Goal: Check status: Check status

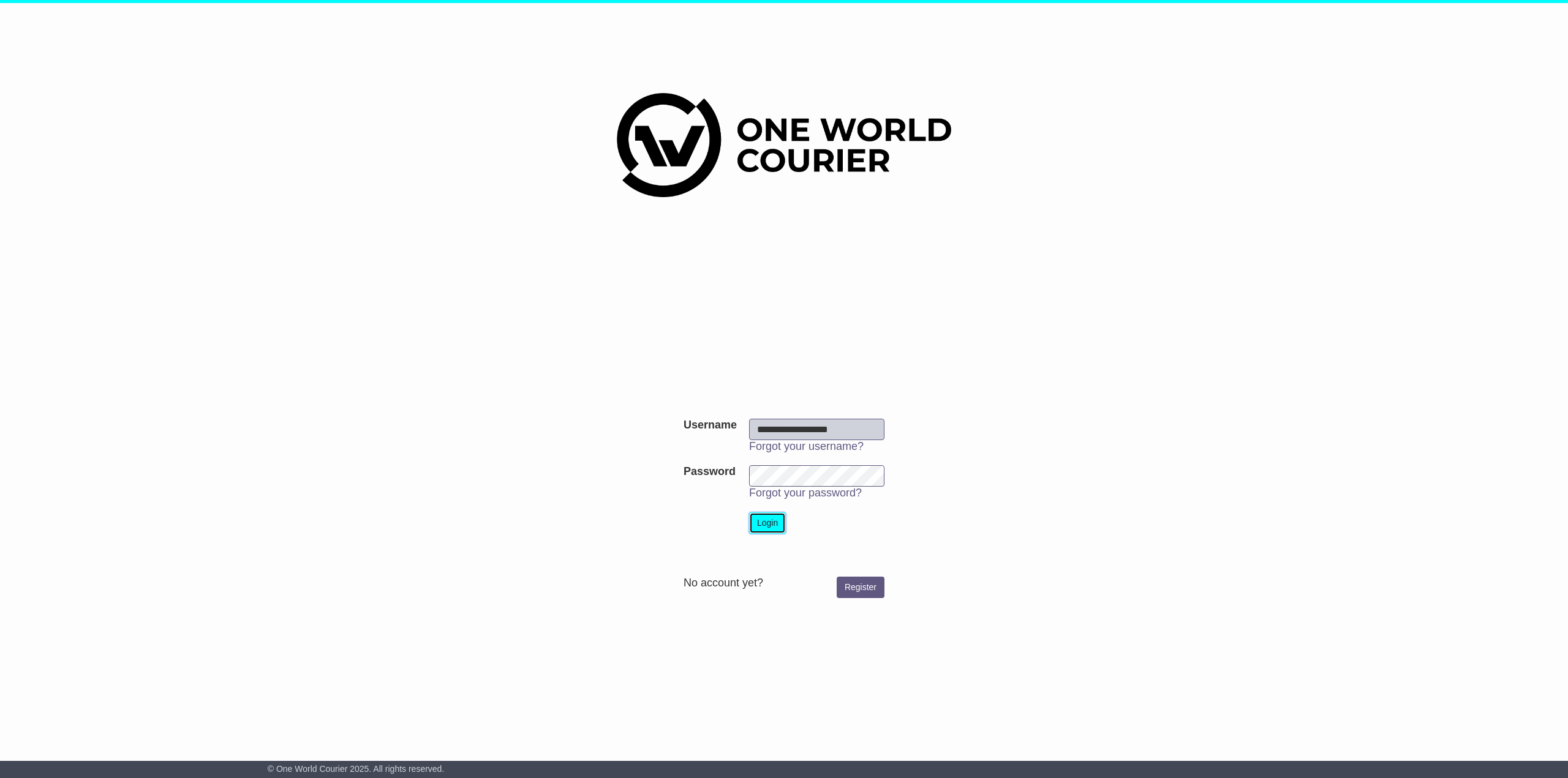
click at [771, 524] on button "Login" at bounding box center [767, 523] width 37 height 22
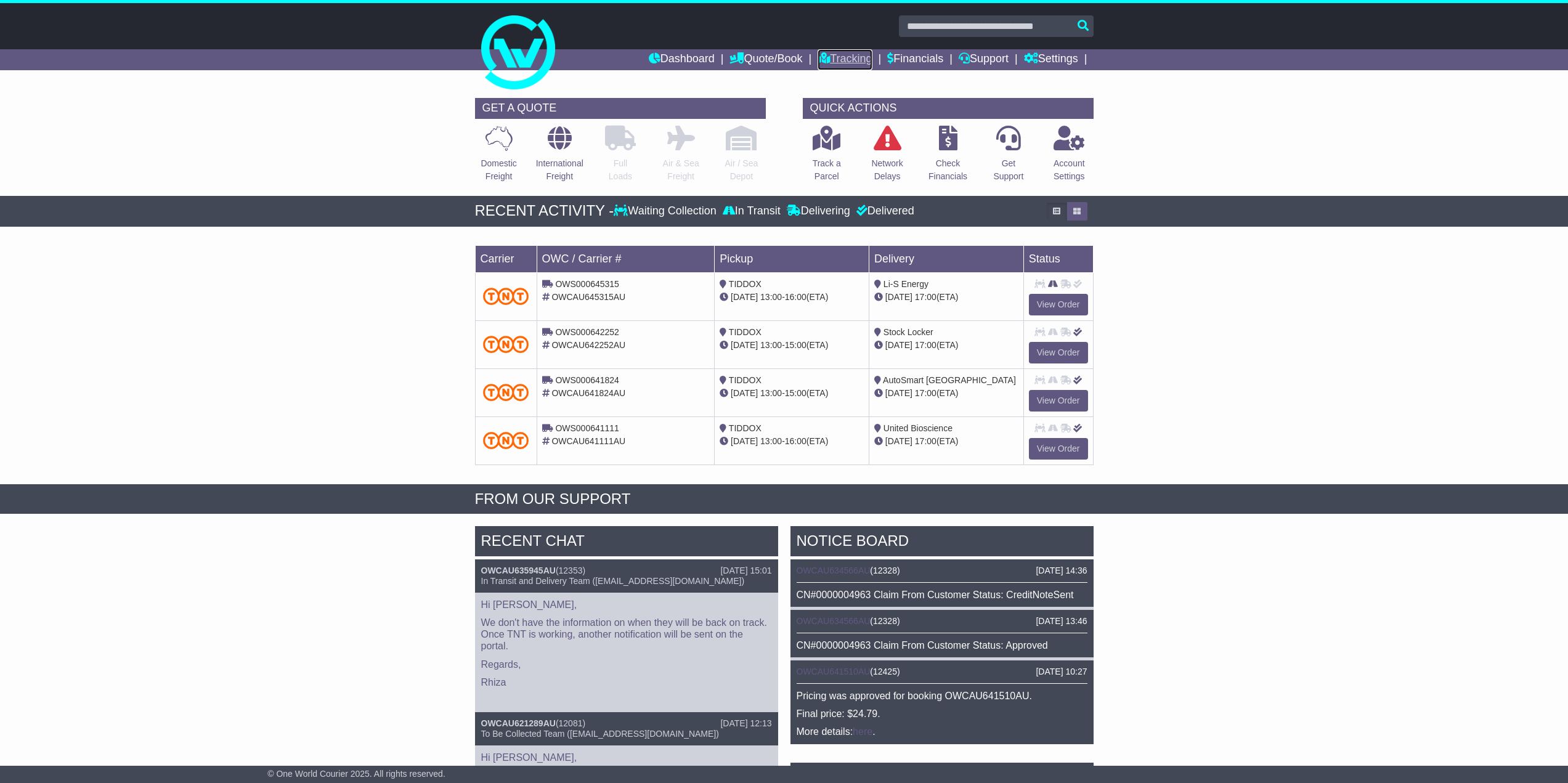
click at [850, 61] on link "Tracking" at bounding box center [844, 59] width 55 height 21
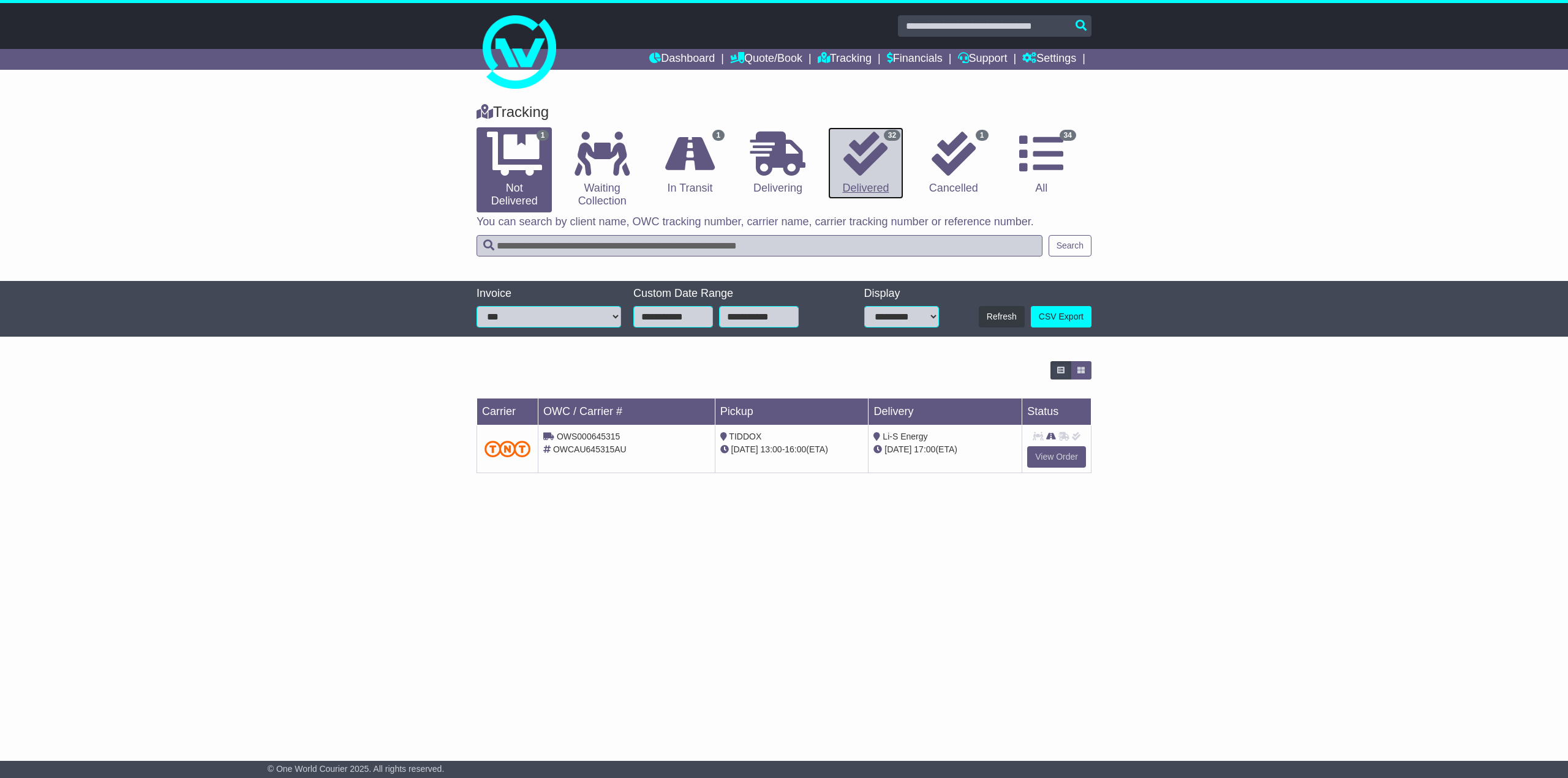
click at [851, 161] on icon at bounding box center [865, 153] width 44 height 44
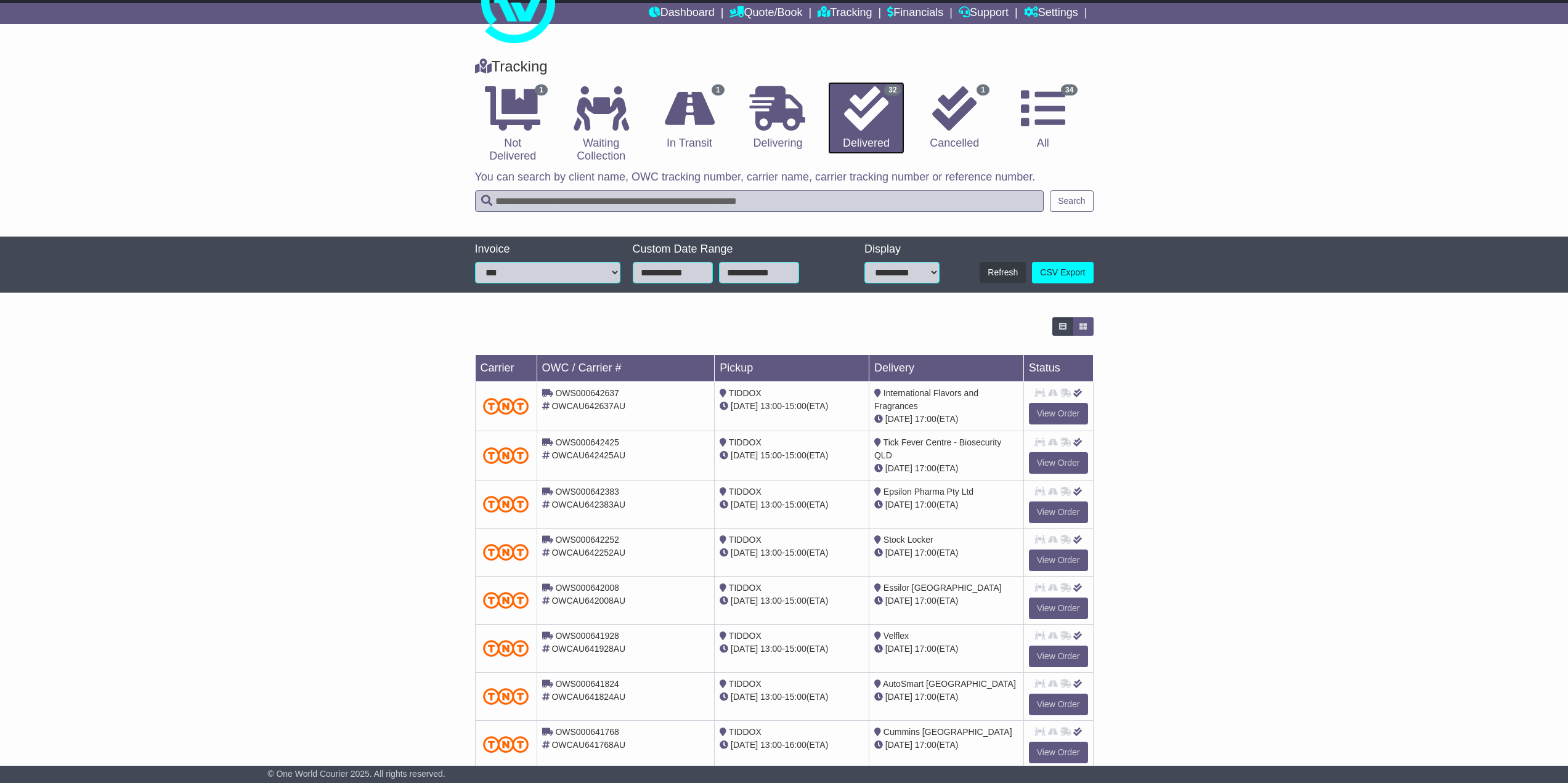
scroll to position [130, 0]
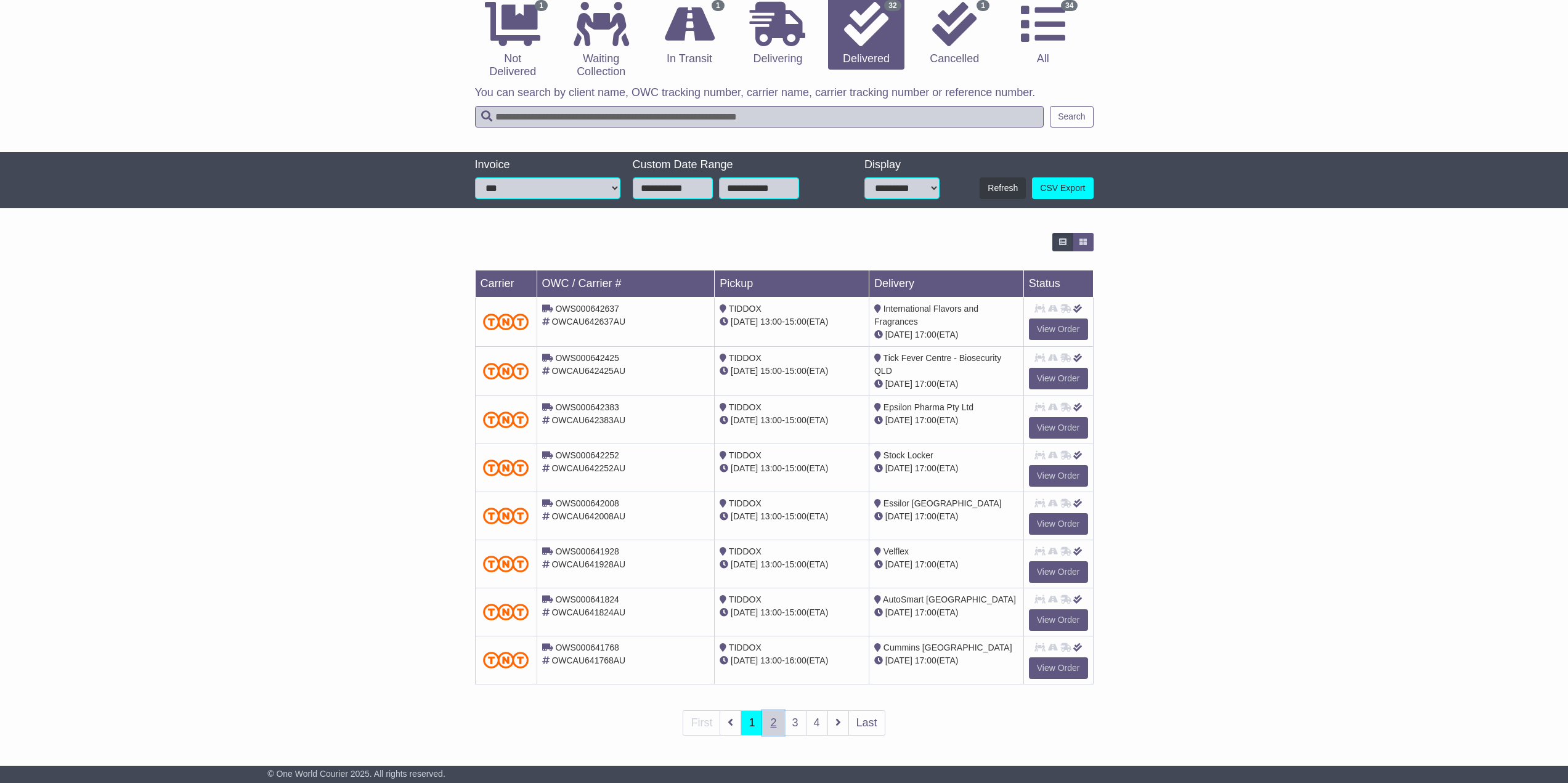
click at [774, 724] on link "2" at bounding box center [772, 723] width 22 height 25
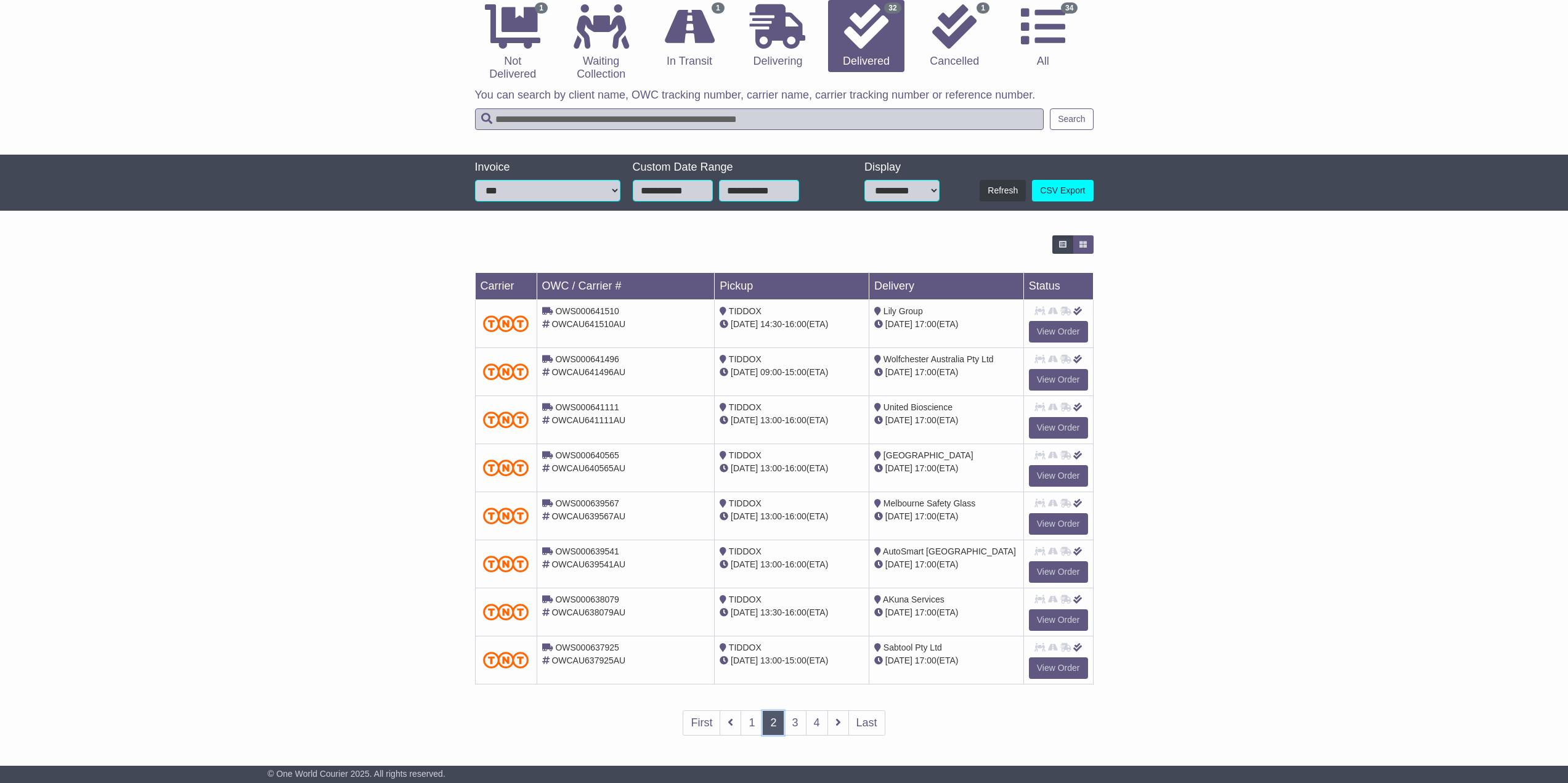
scroll to position [0, 0]
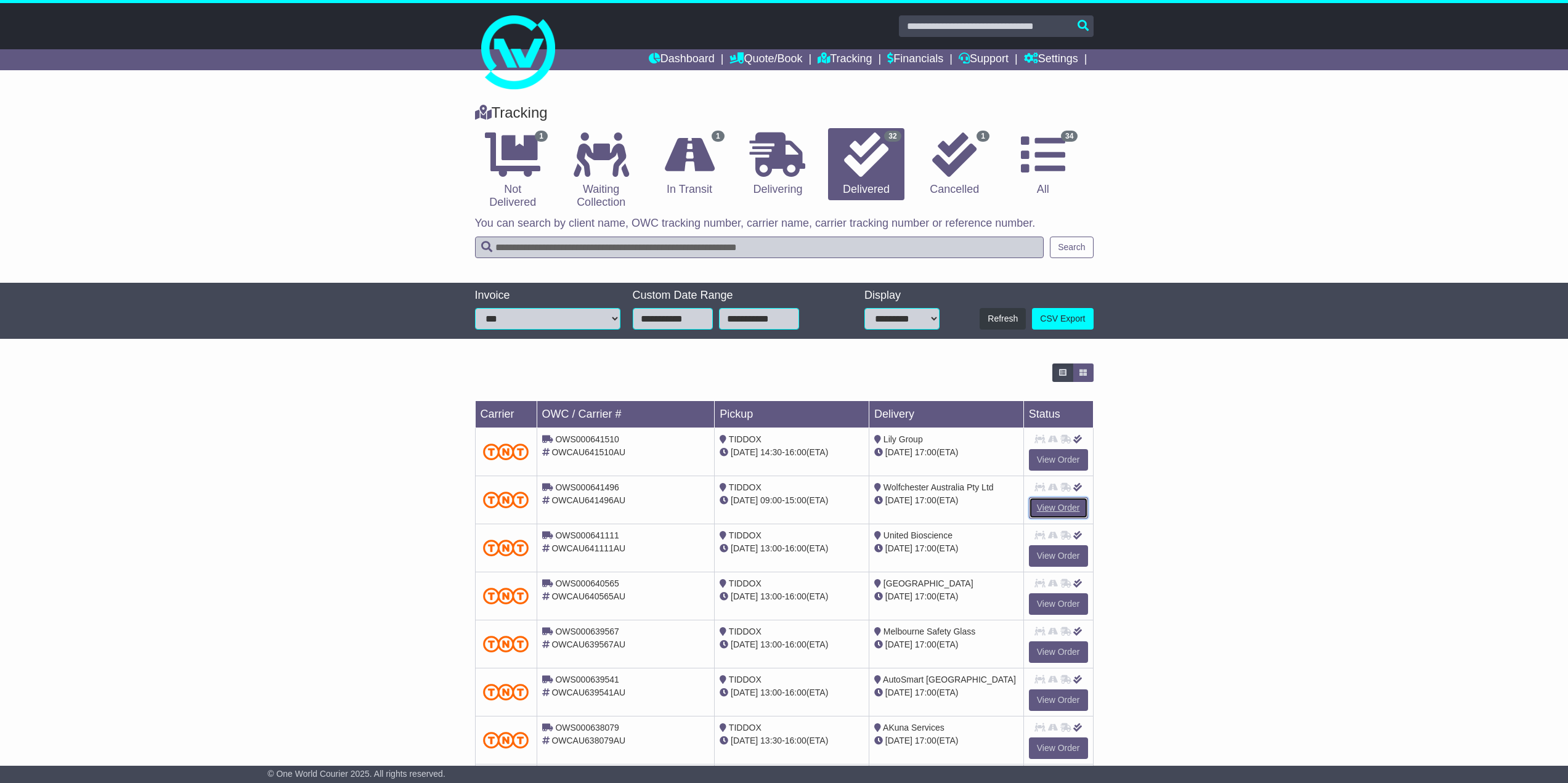
click at [1058, 513] on link "View Order" at bounding box center [1059, 508] width 59 height 22
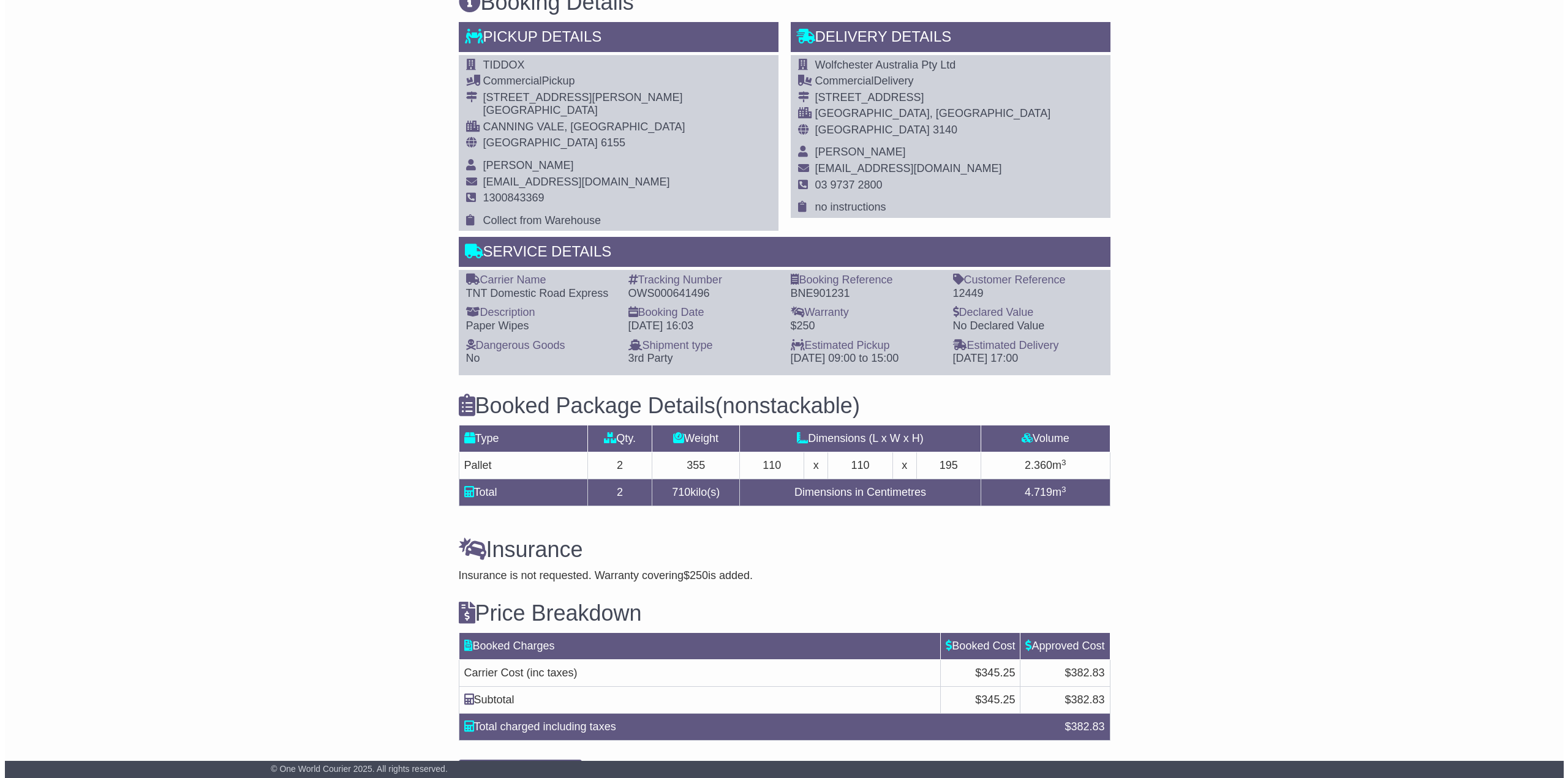
scroll to position [769, 0]
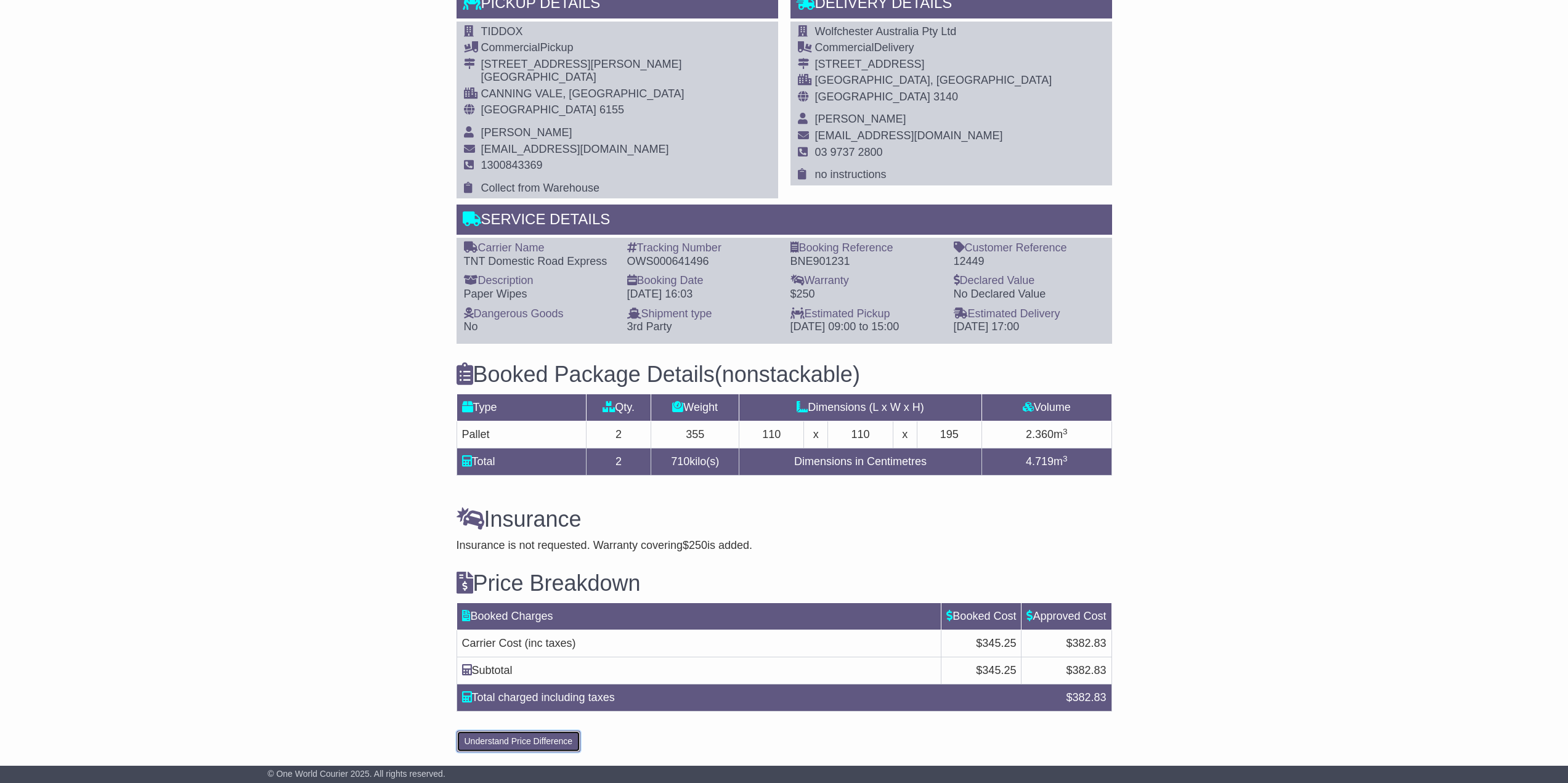
click at [536, 743] on button "Understand Price Difference" at bounding box center [519, 741] width 125 height 22
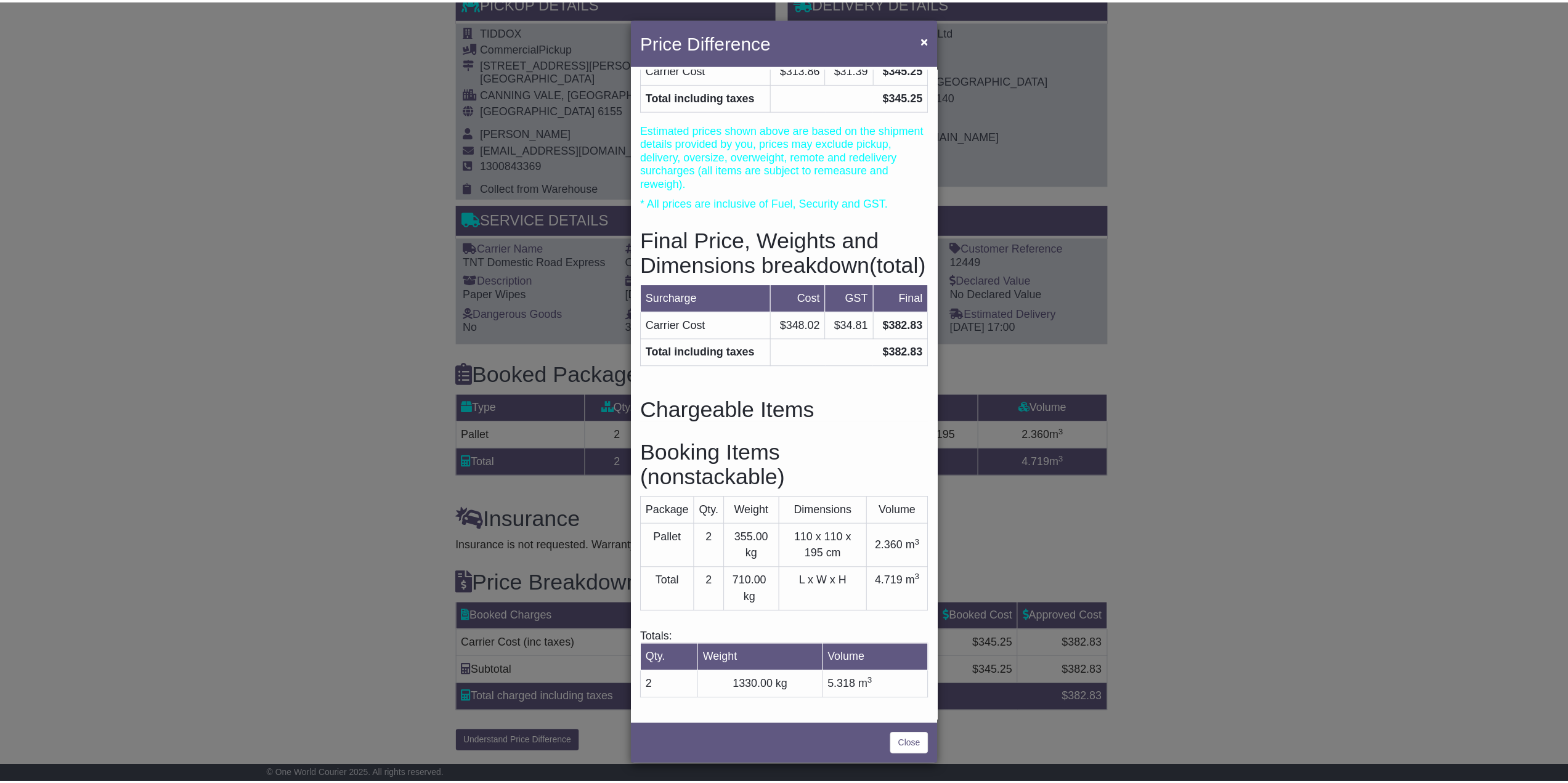
scroll to position [0, 0]
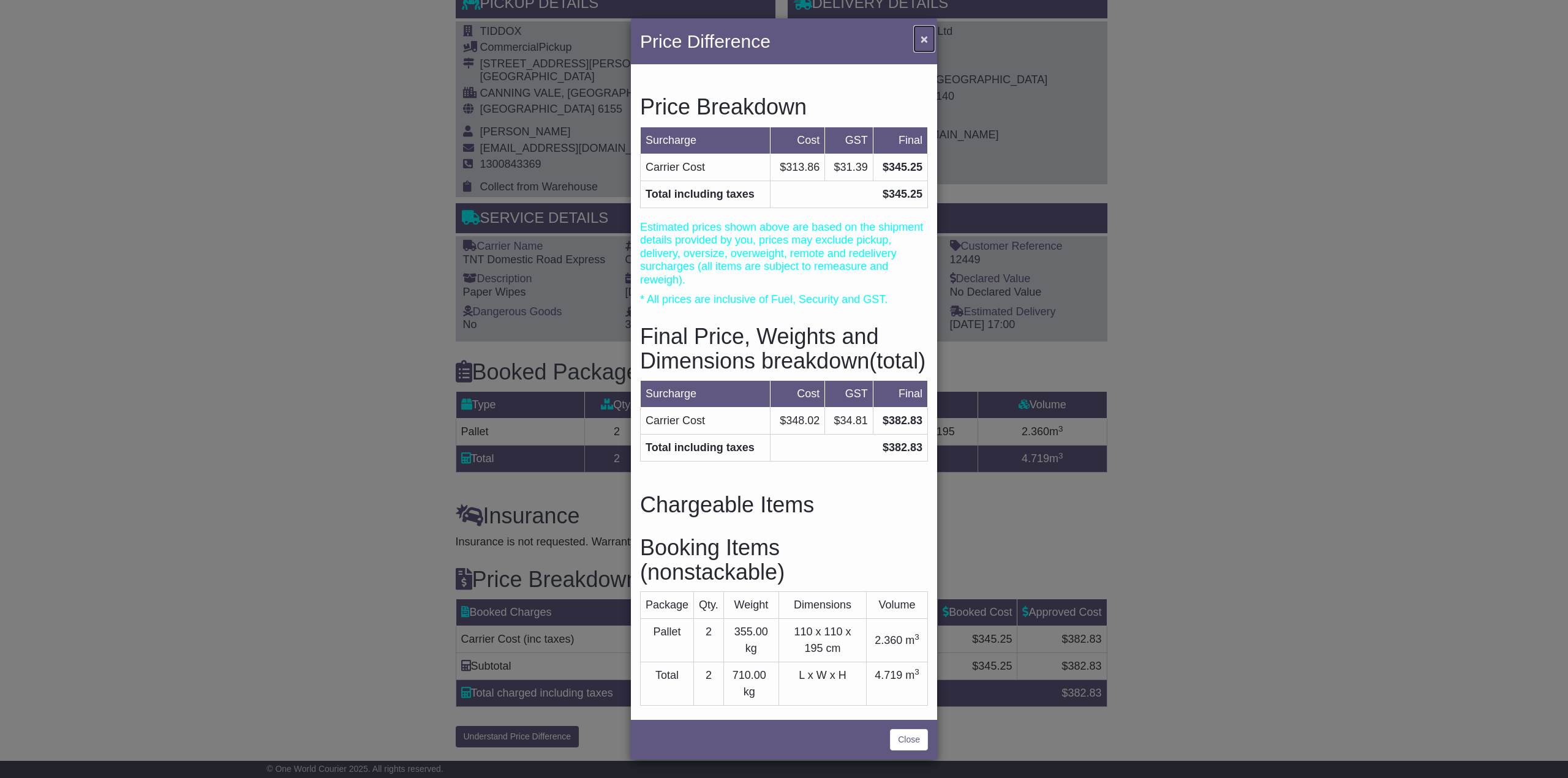
click at [922, 40] on span "×" at bounding box center [924, 38] width 8 height 14
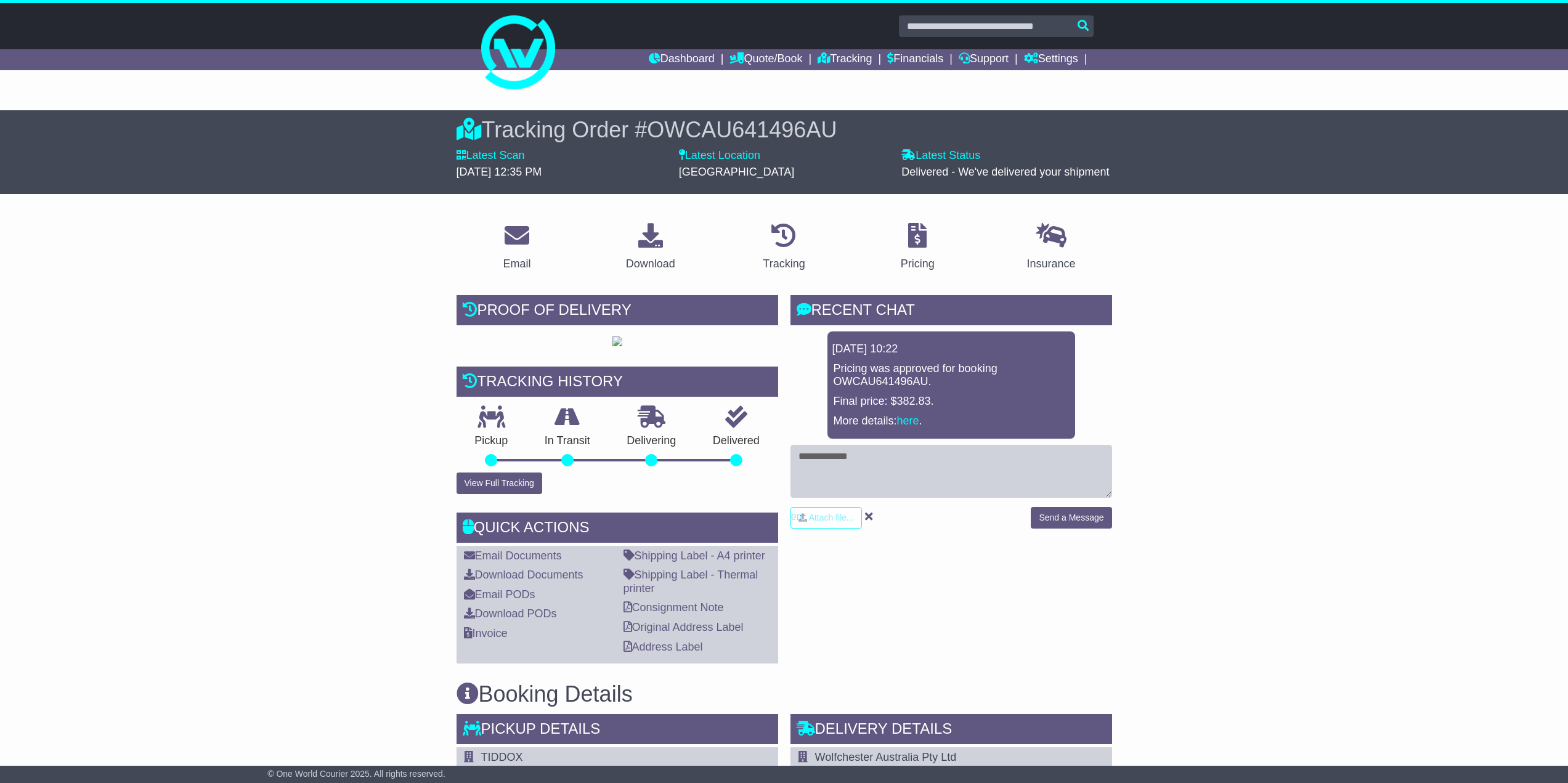
drag, startPoint x: 1312, startPoint y: 342, endPoint x: 643, endPoint y: 12, distance: 746.0
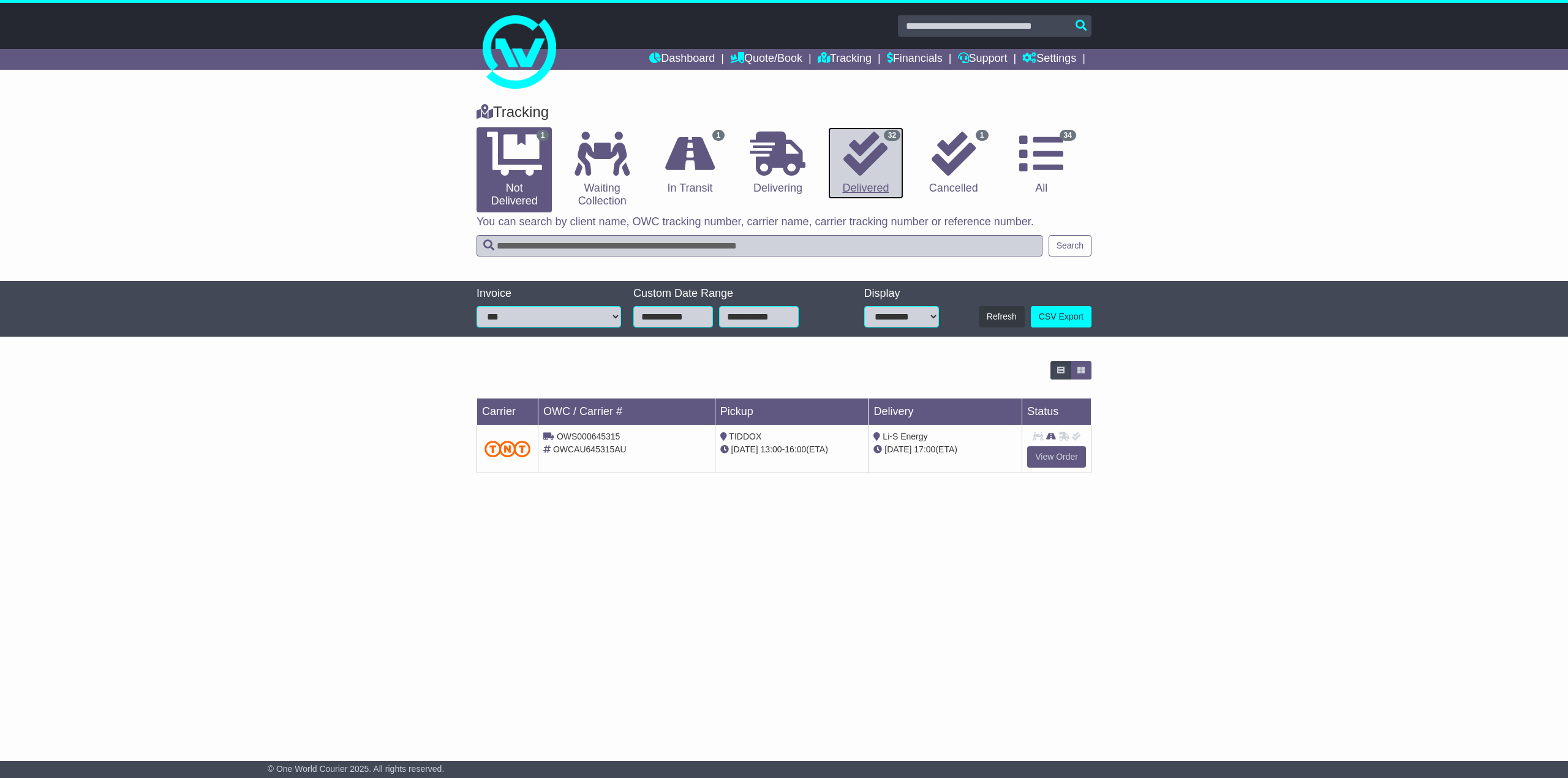
click at [860, 186] on link "32 Delivered" at bounding box center [865, 164] width 75 height 72
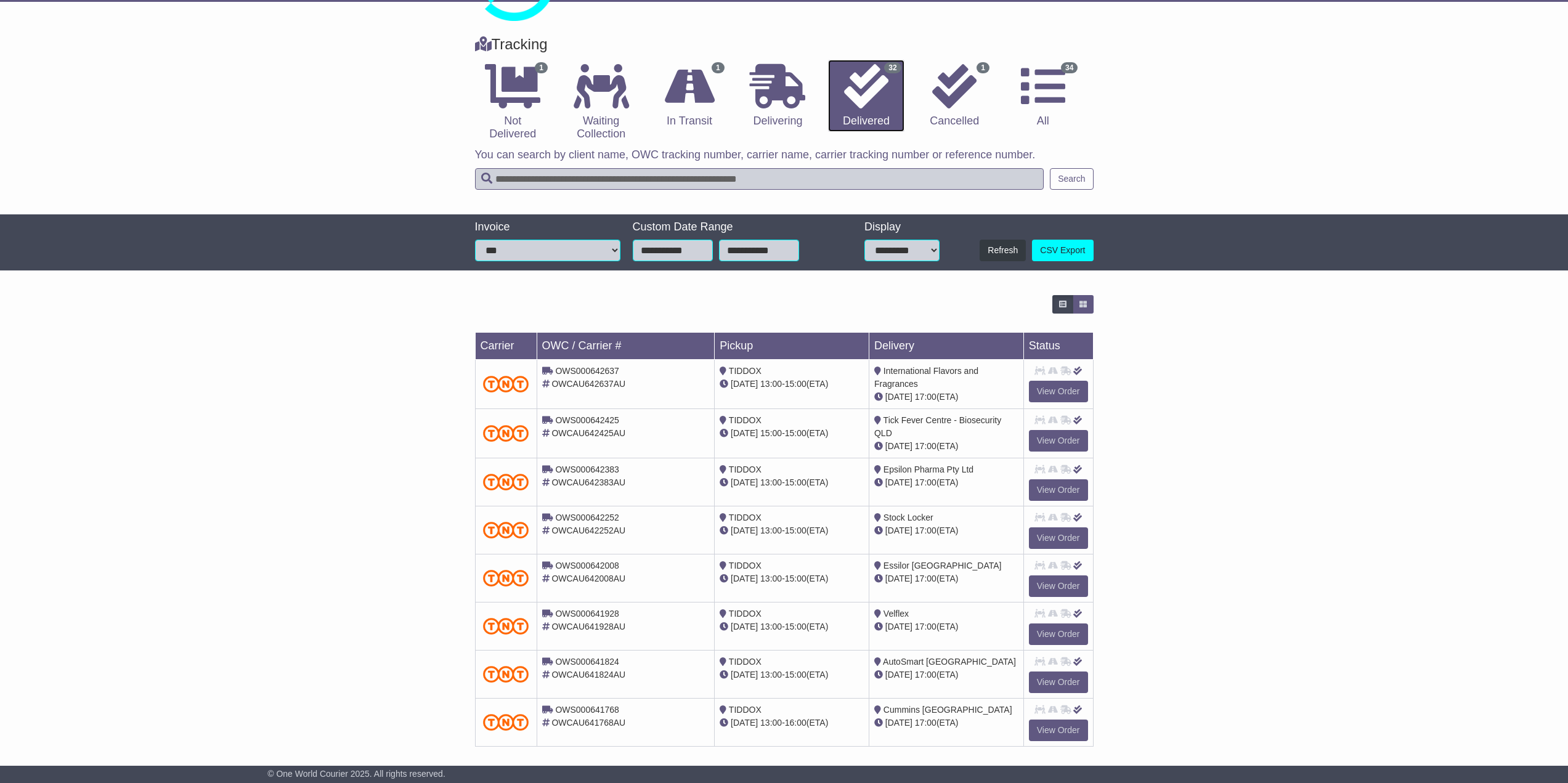
scroll to position [130, 0]
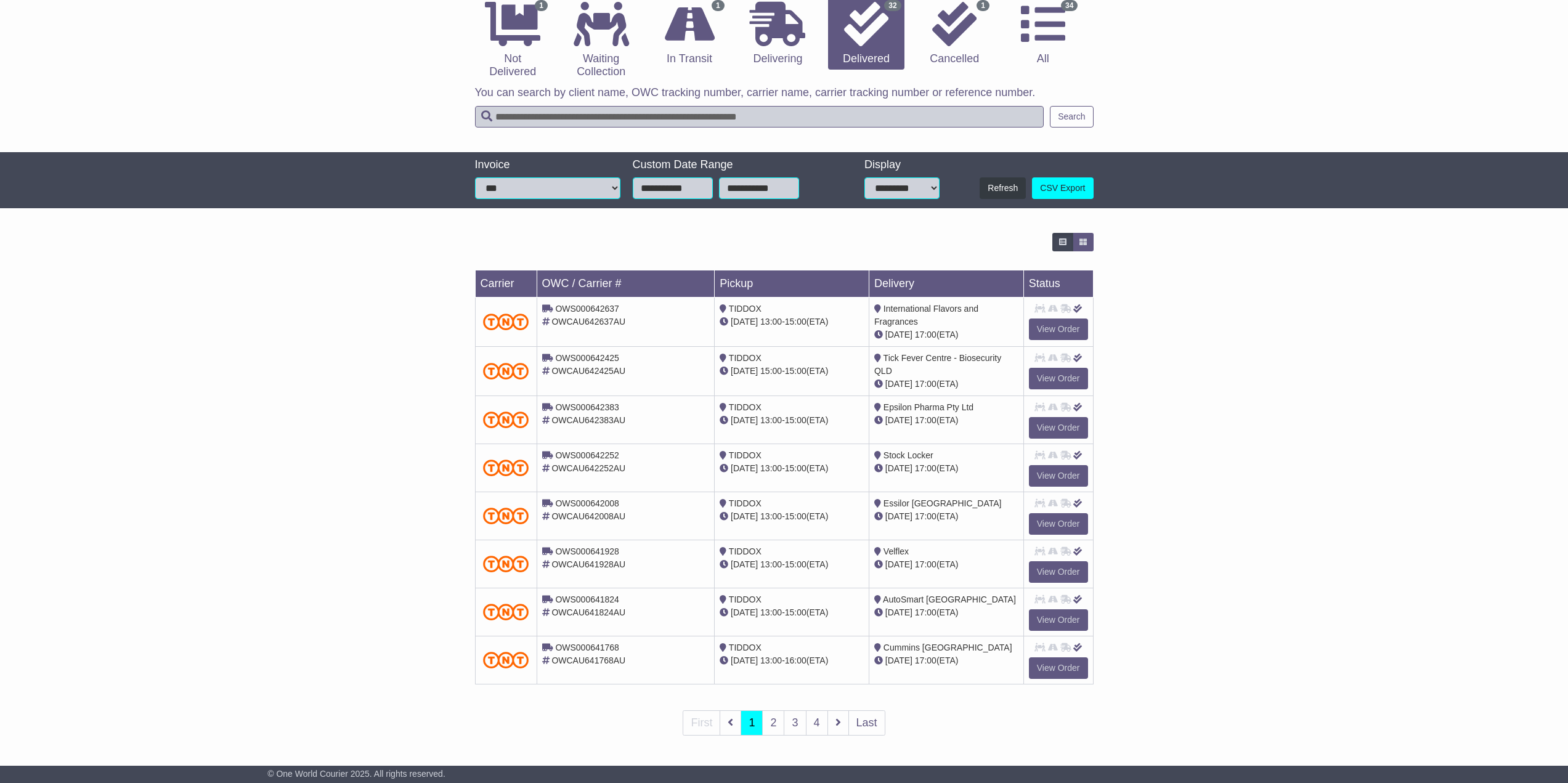
click at [1126, 465] on div "Loading... No bookings found Carrier OWC / Carrier # Pickup Delivery Status OWS…" at bounding box center [784, 493] width 1568 height 532
click at [1148, 459] on div "Loading... No bookings found Carrier OWC / Carrier # Pickup Delivery Status OWS…" at bounding box center [784, 493] width 1568 height 532
click at [773, 722] on link "2" at bounding box center [772, 723] width 22 height 25
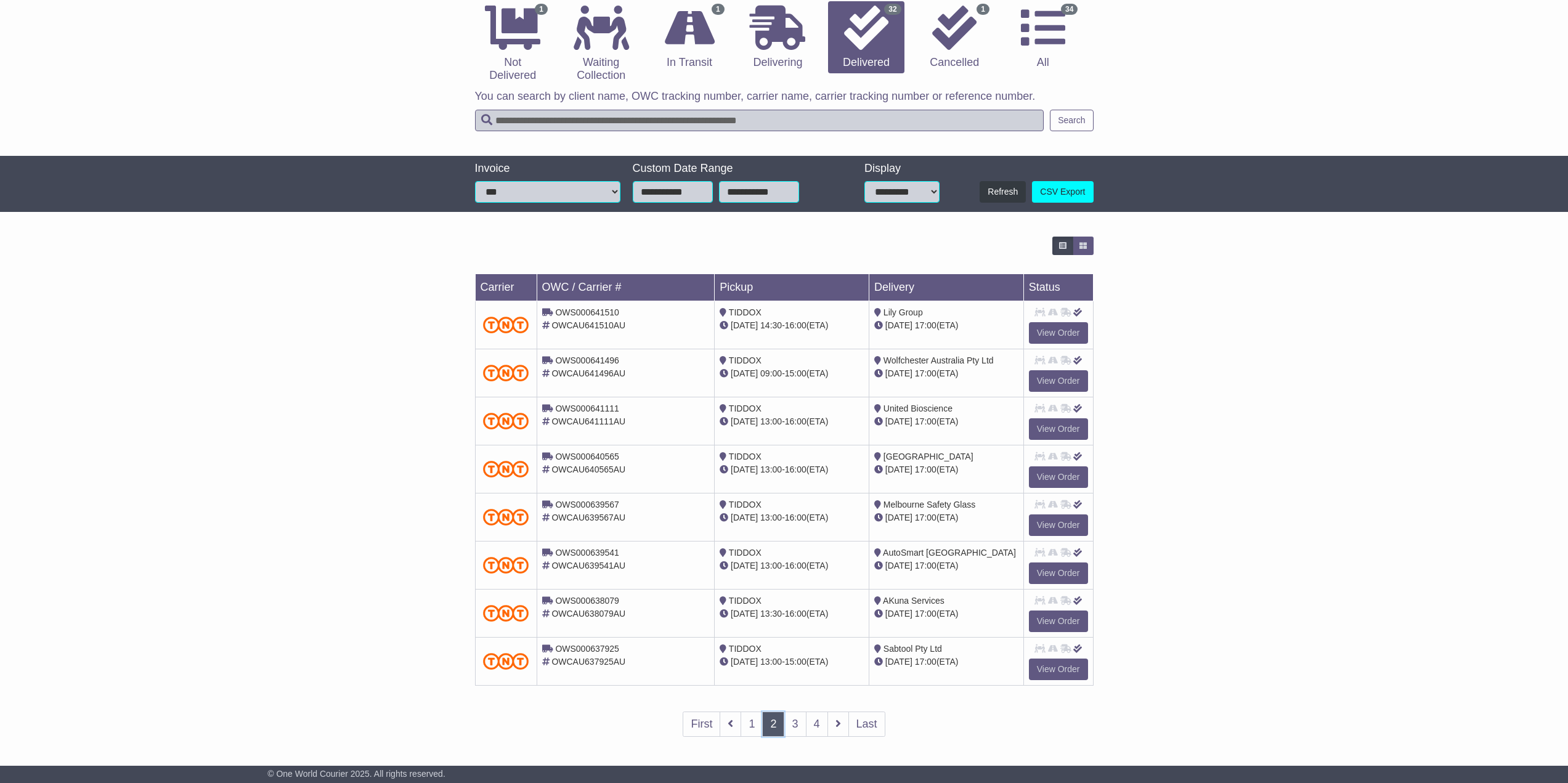
scroll to position [128, 0]
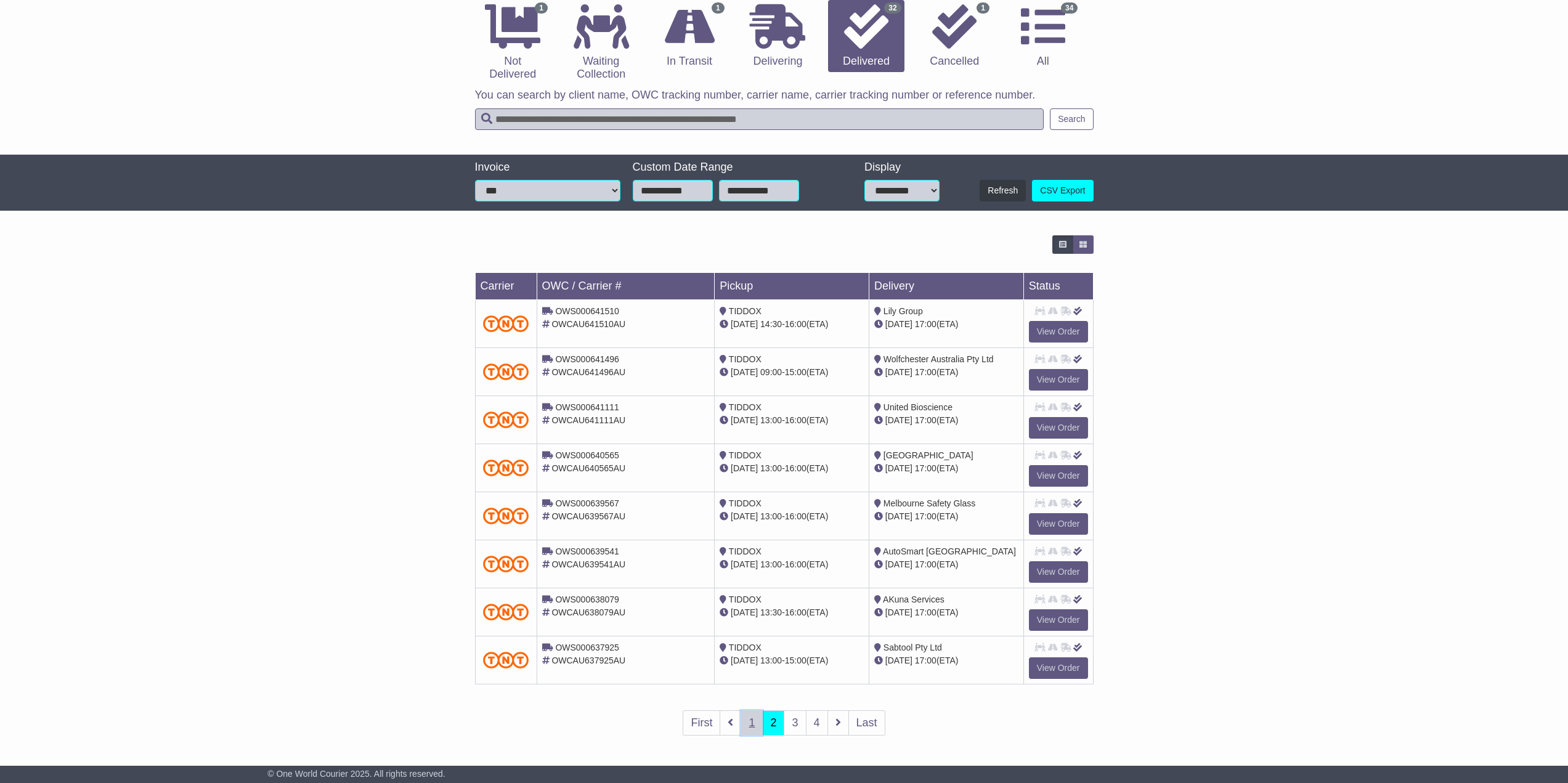
click at [755, 723] on link "1" at bounding box center [751, 723] width 22 height 25
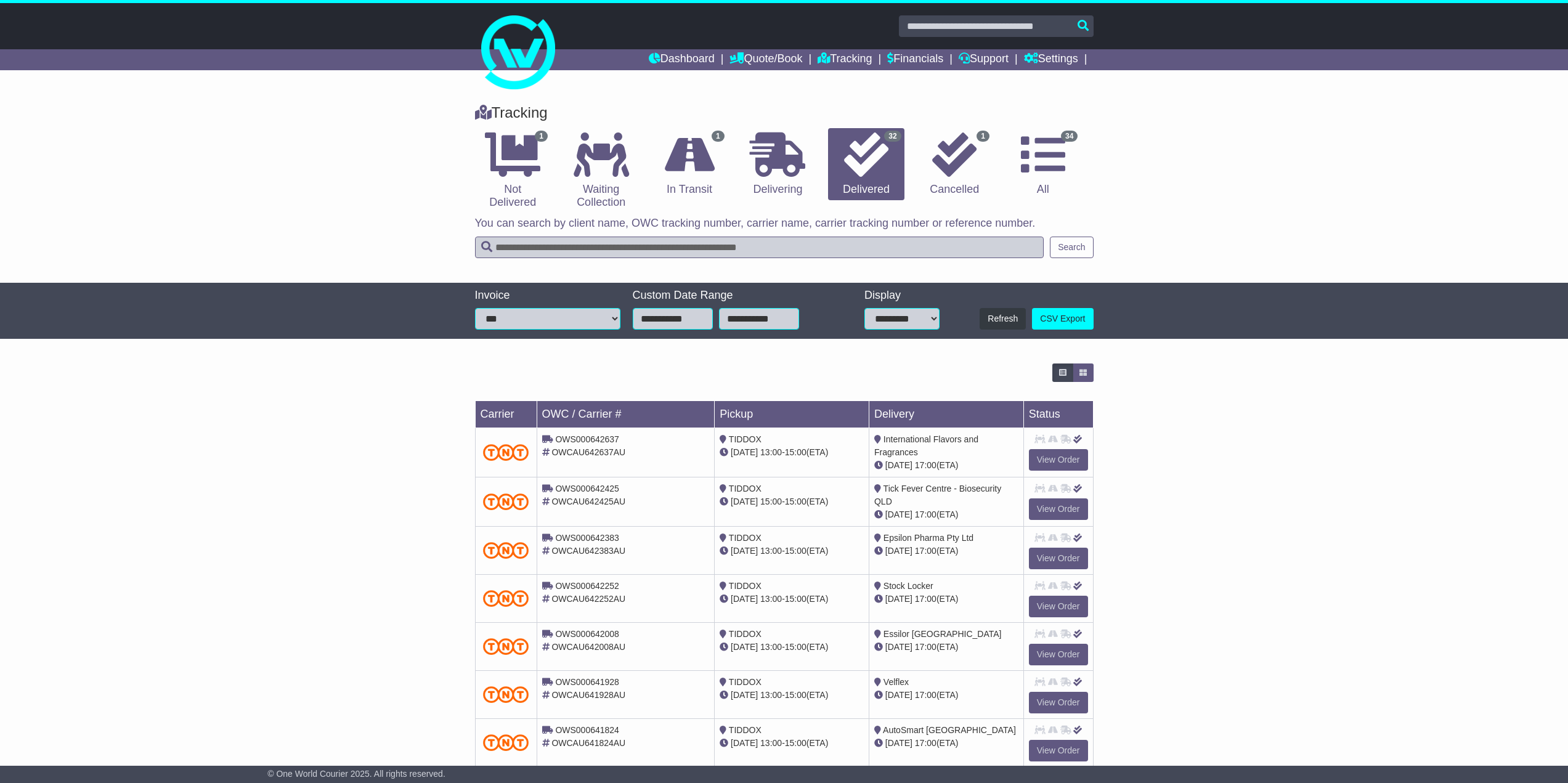
scroll to position [61, 0]
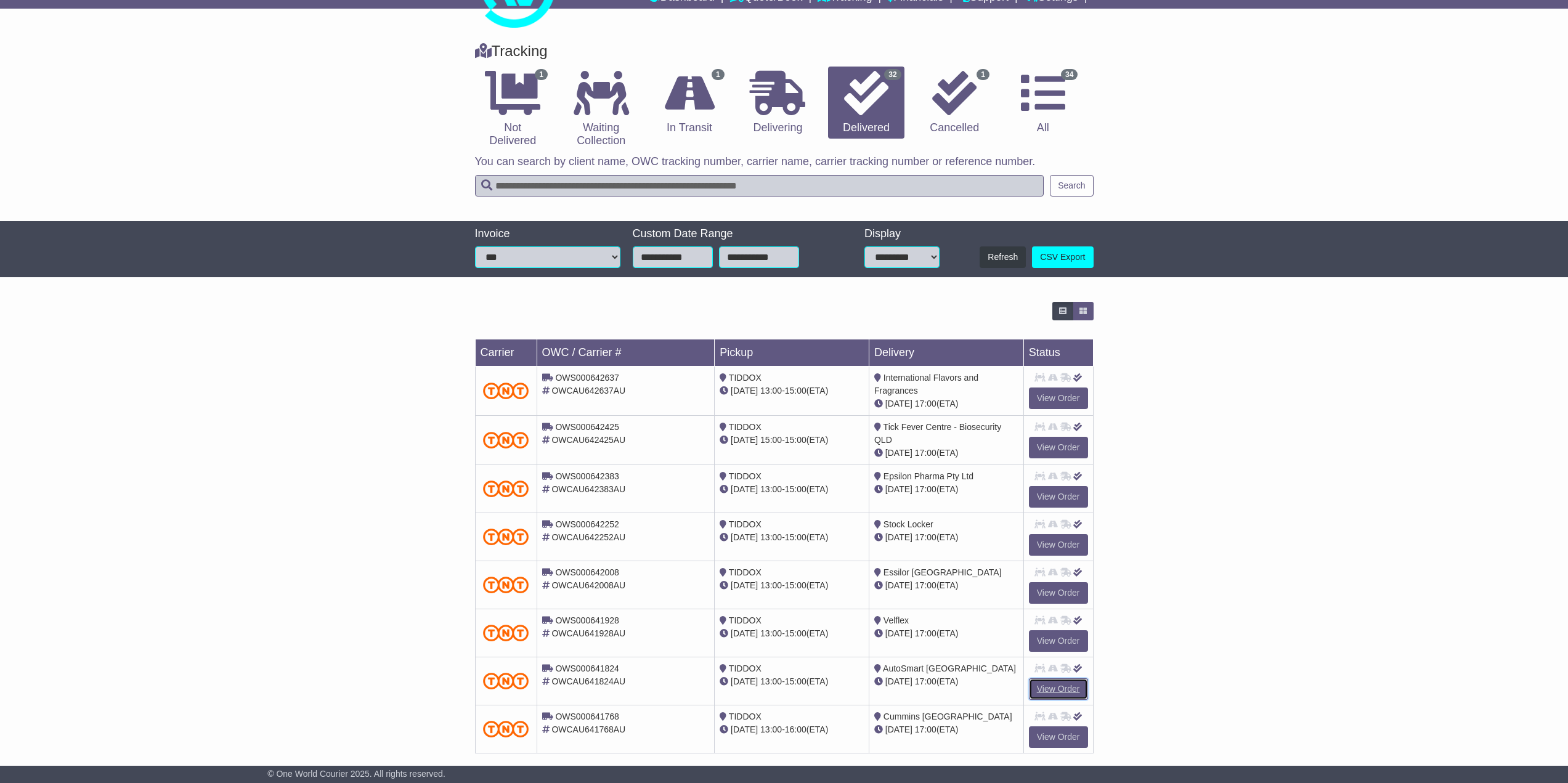
click at [1042, 683] on link "View Order" at bounding box center [1059, 689] width 59 height 22
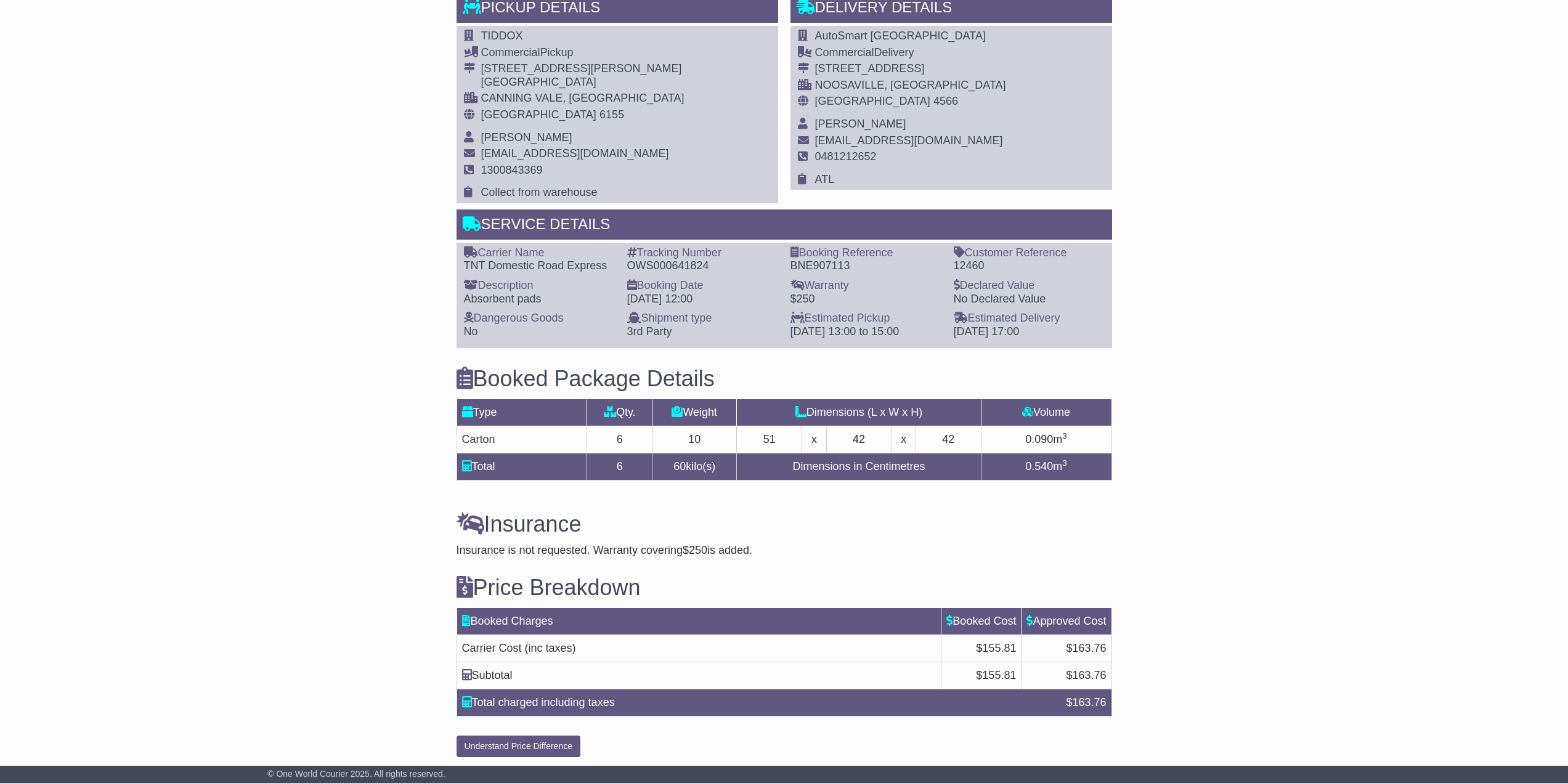
scroll to position [655, 0]
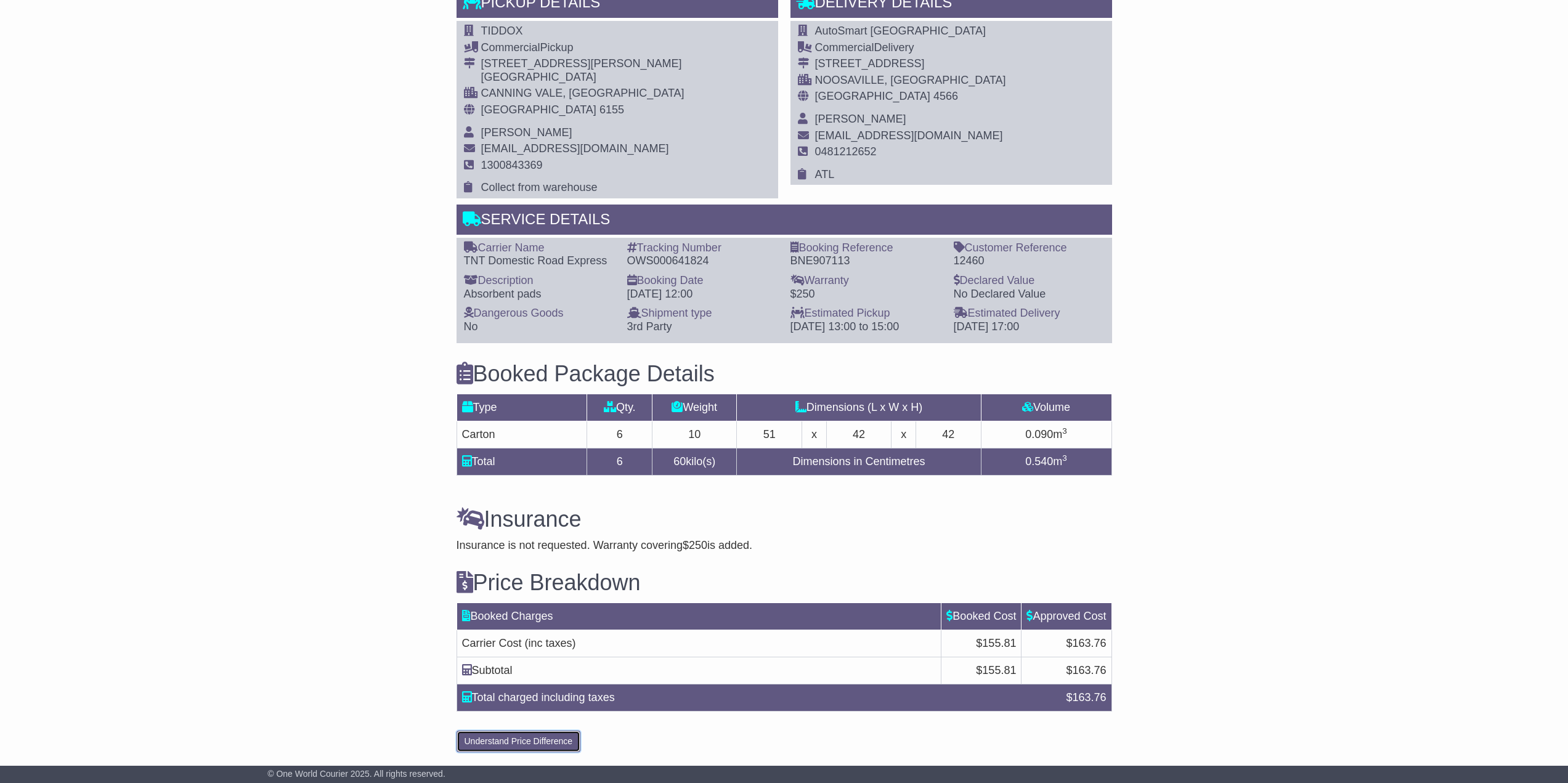
click at [545, 741] on button "Understand Price Difference" at bounding box center [519, 741] width 125 height 22
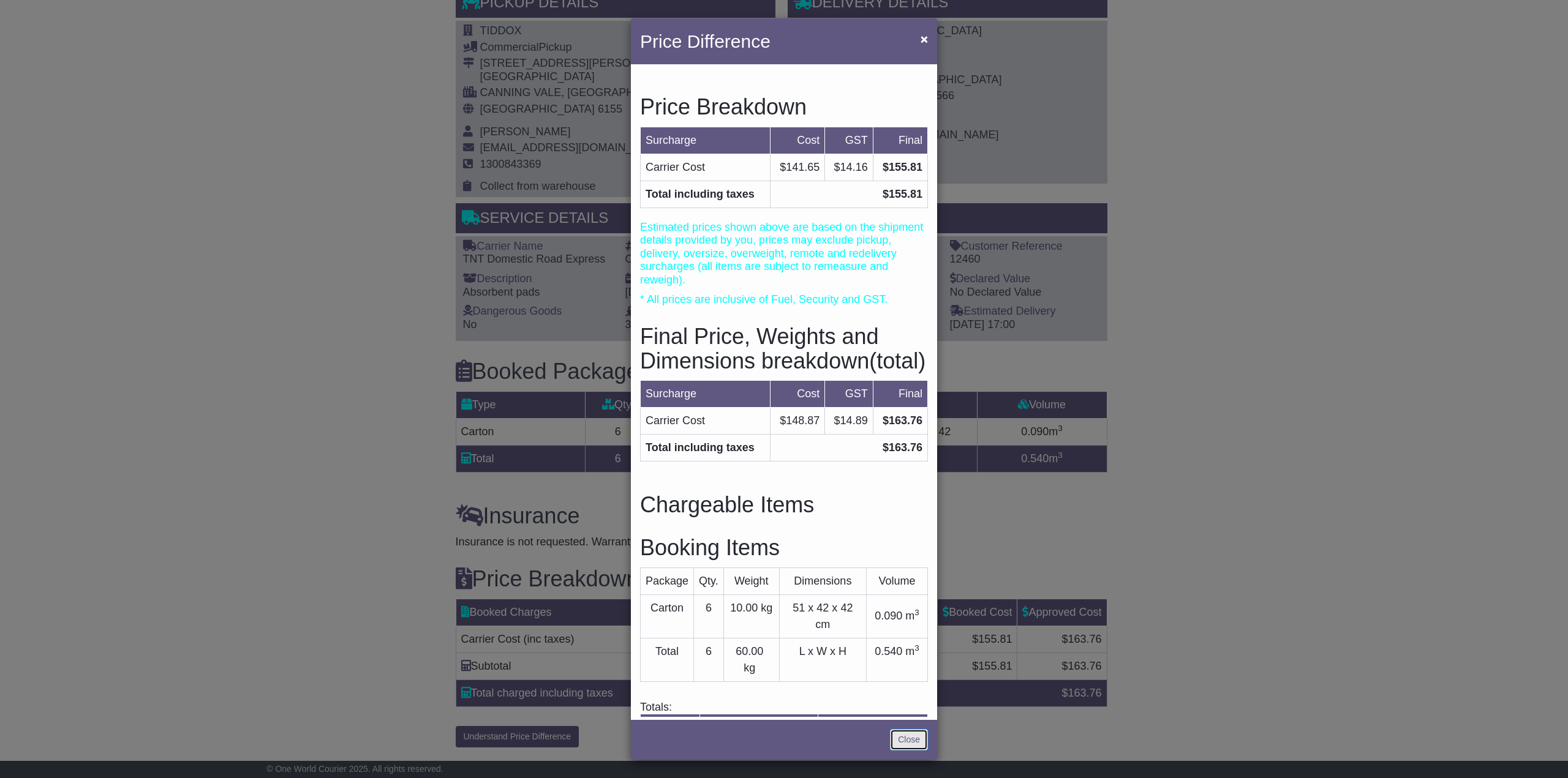
click at [912, 738] on link "Close" at bounding box center [909, 740] width 38 height 22
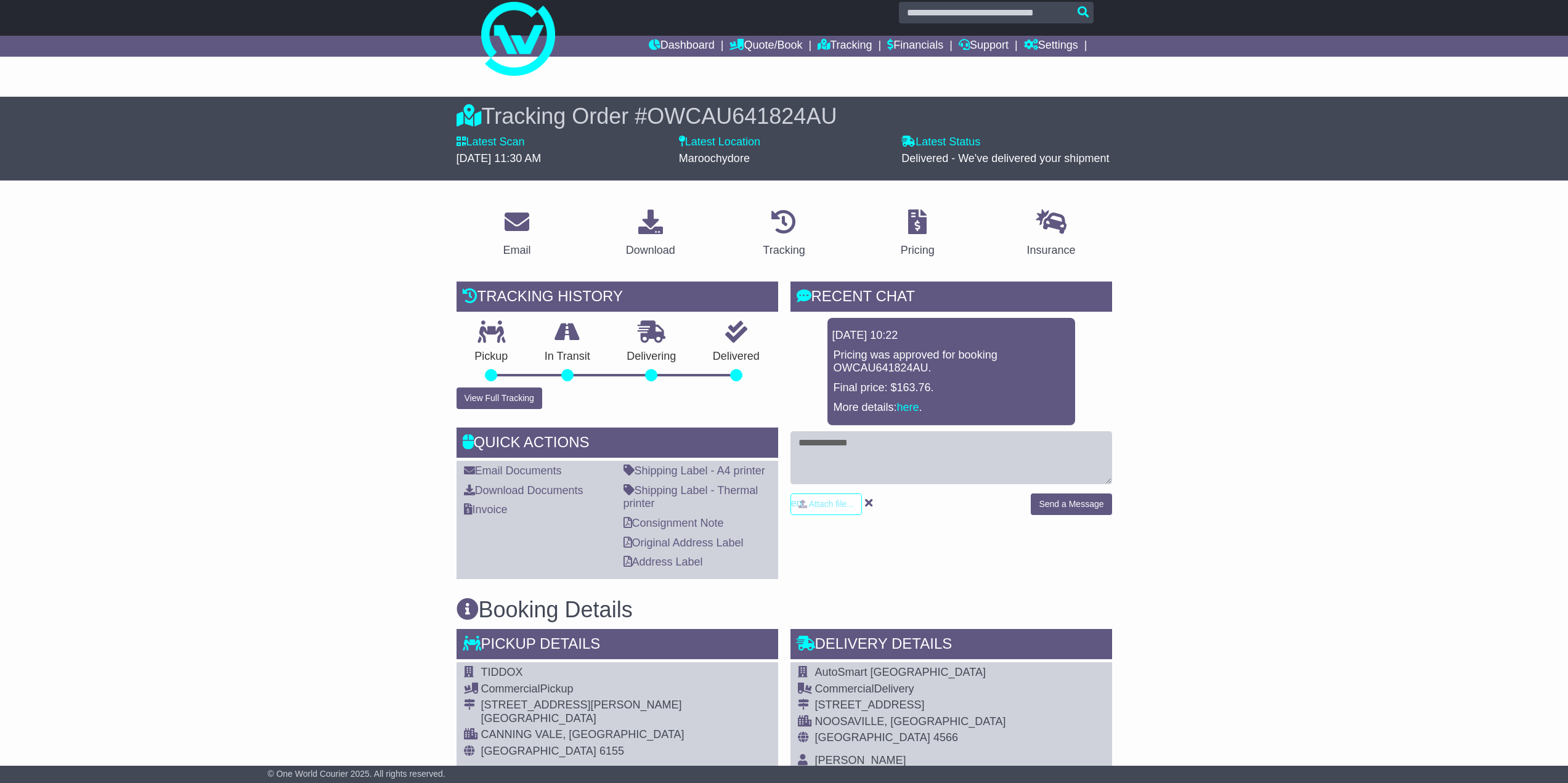
scroll to position [0, 0]
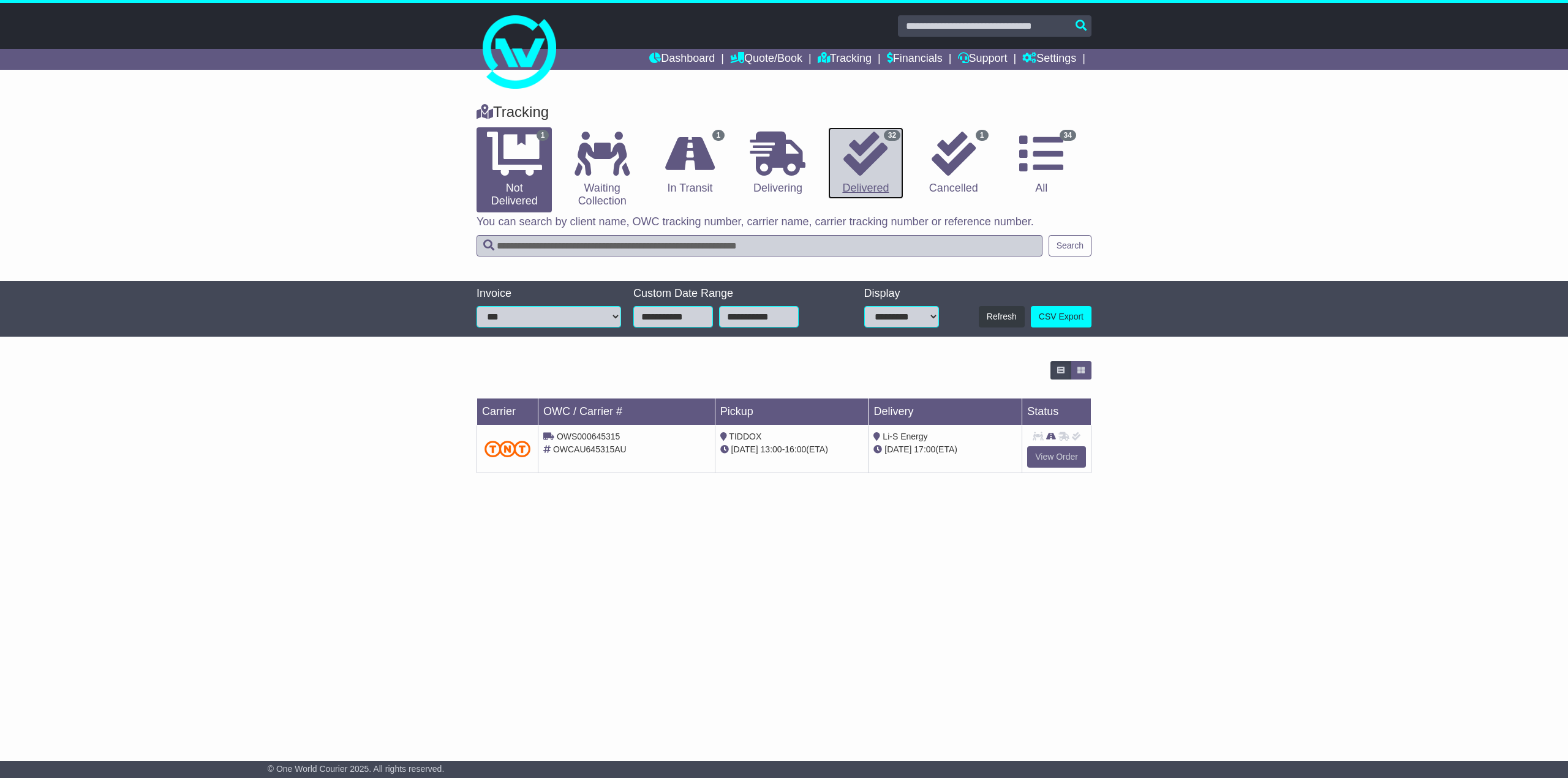
drag, startPoint x: 863, startPoint y: 164, endPoint x: 873, endPoint y: 169, distance: 11.2
click at [863, 164] on icon at bounding box center [865, 153] width 44 height 44
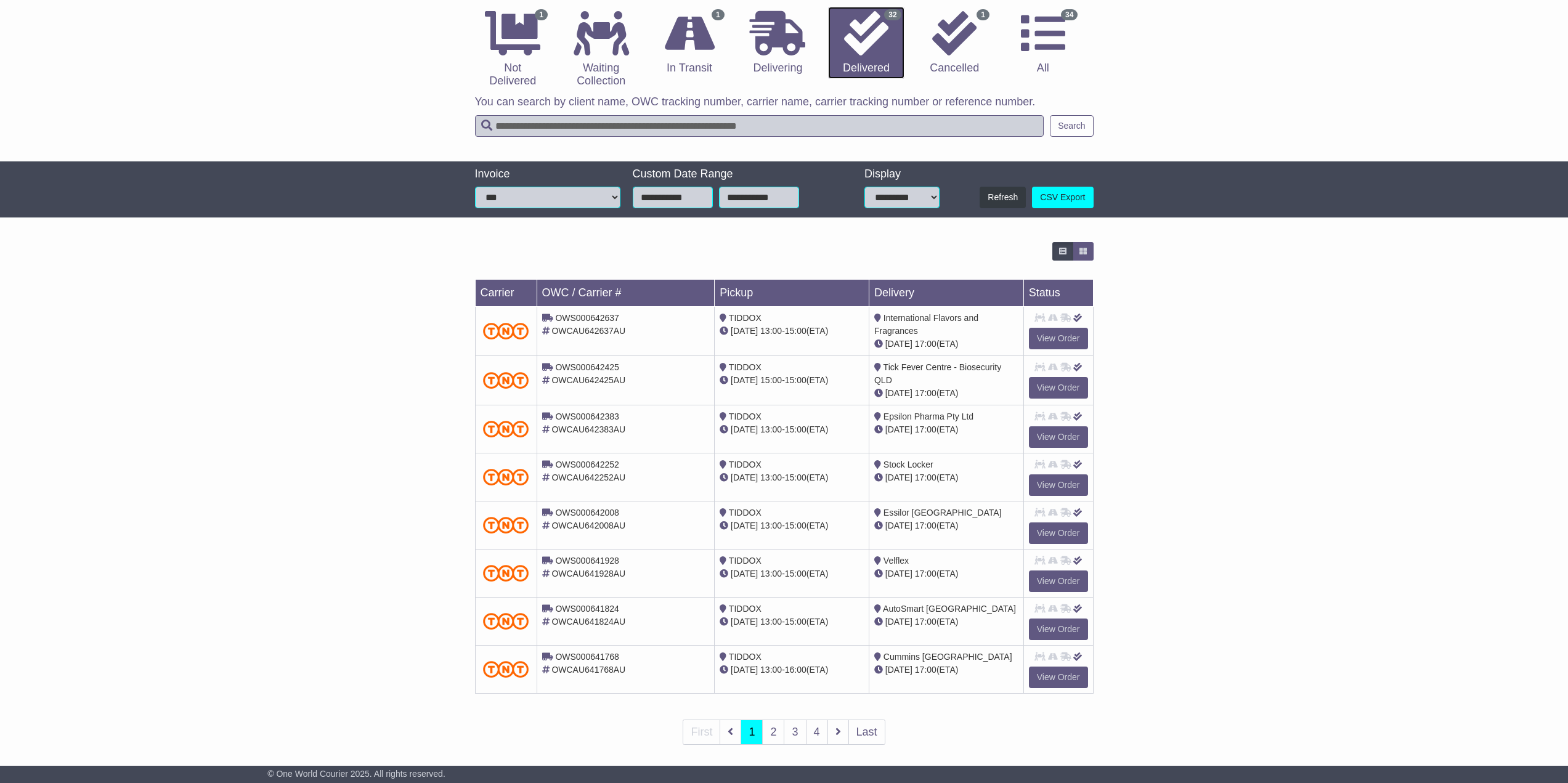
scroll to position [130, 0]
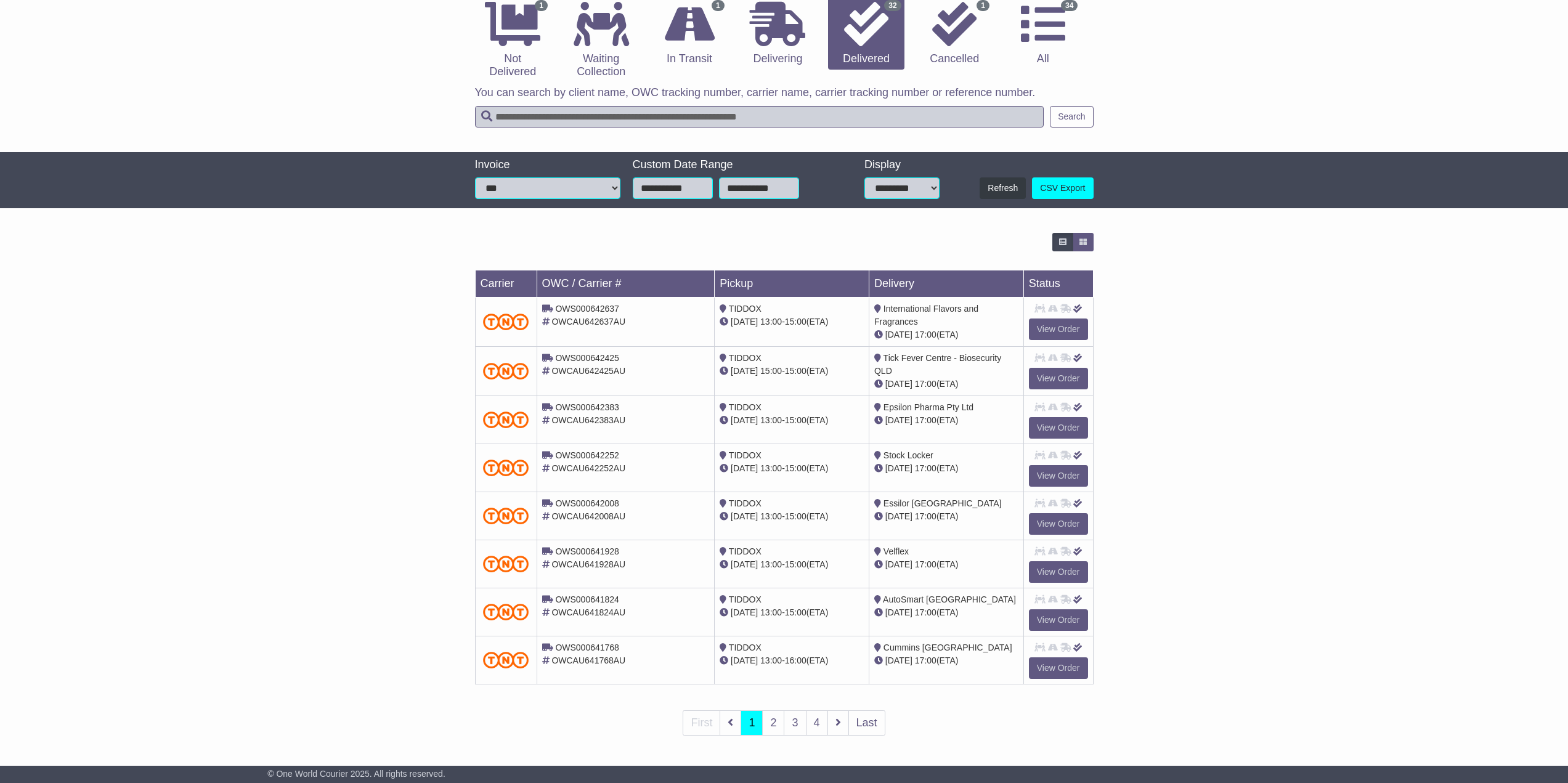
click at [933, 468] on span "17:00" at bounding box center [926, 468] width 22 height 10
click at [1060, 475] on link "View Order" at bounding box center [1059, 475] width 59 height 22
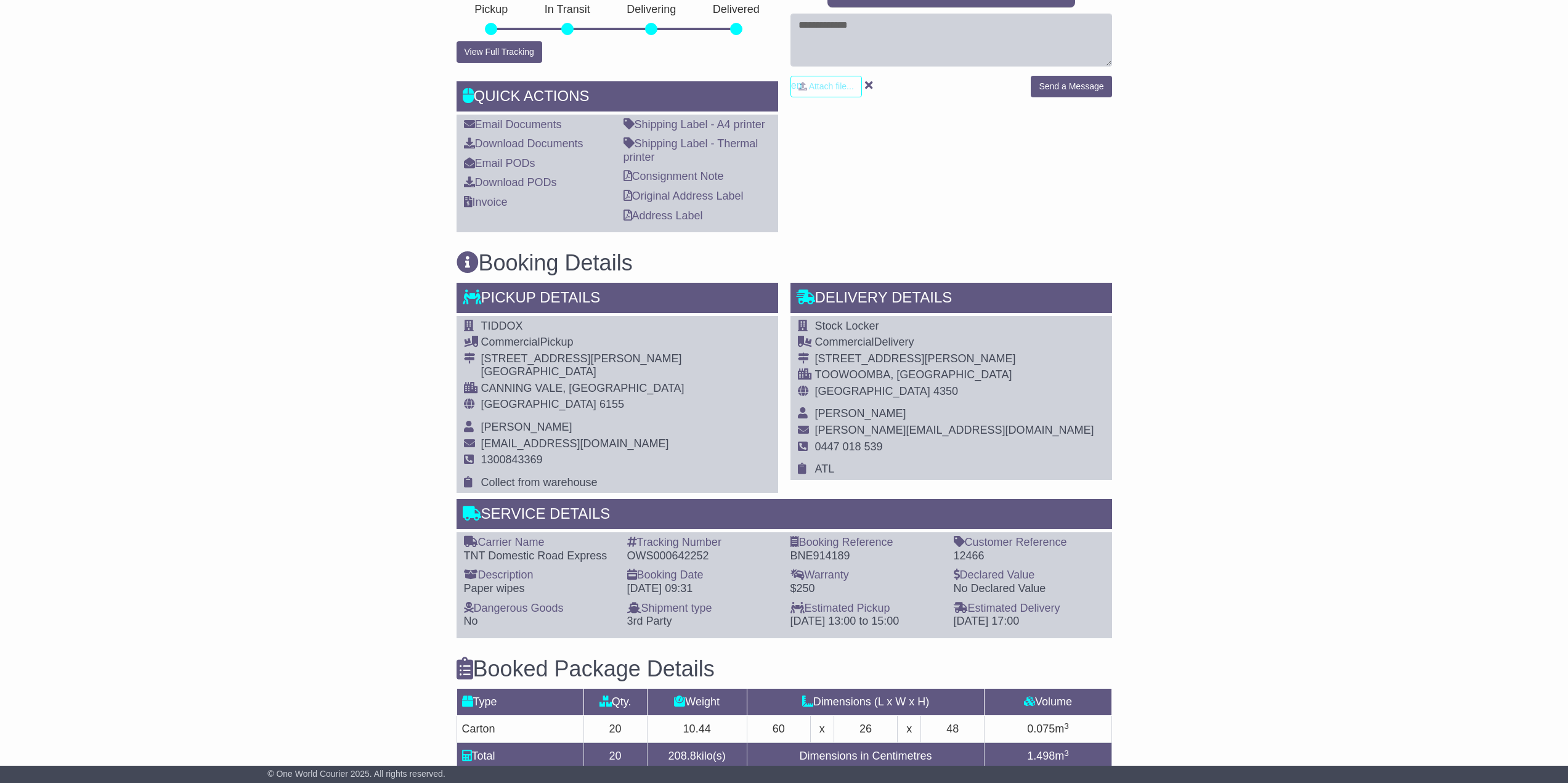
scroll to position [774, 0]
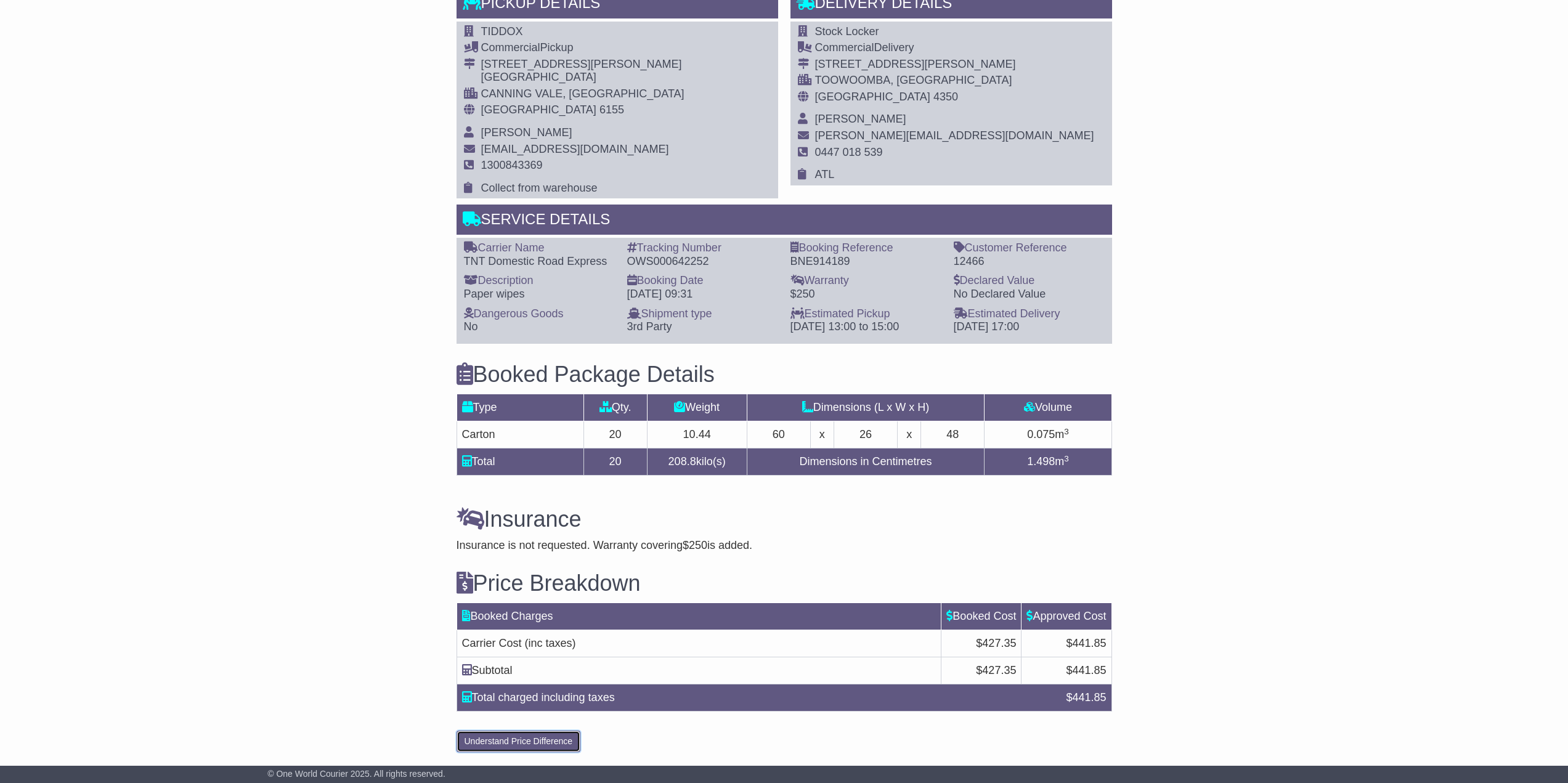
click at [523, 738] on button "Understand Price Difference" at bounding box center [519, 741] width 125 height 22
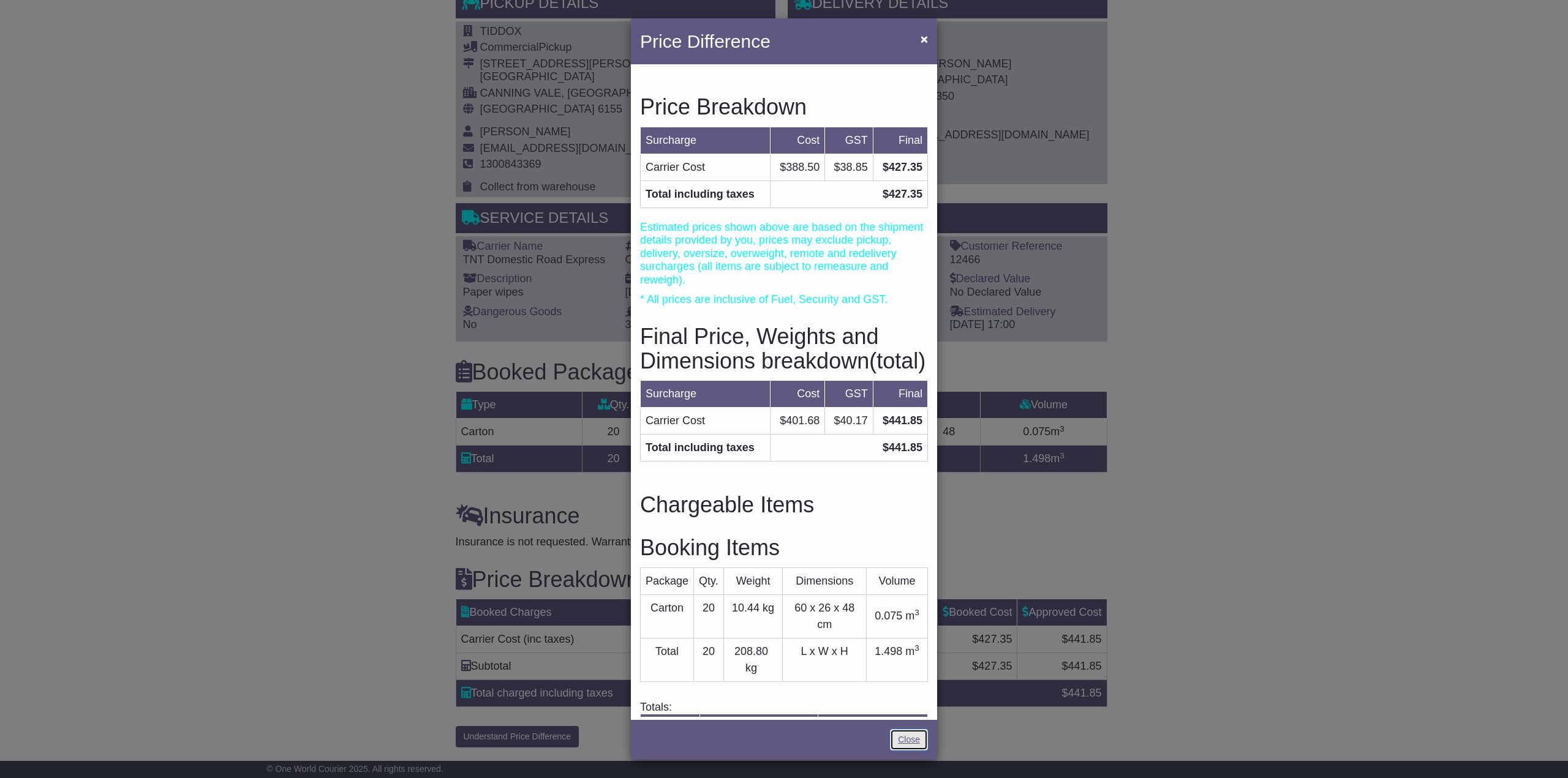
click at [908, 737] on link "Close" at bounding box center [909, 740] width 38 height 22
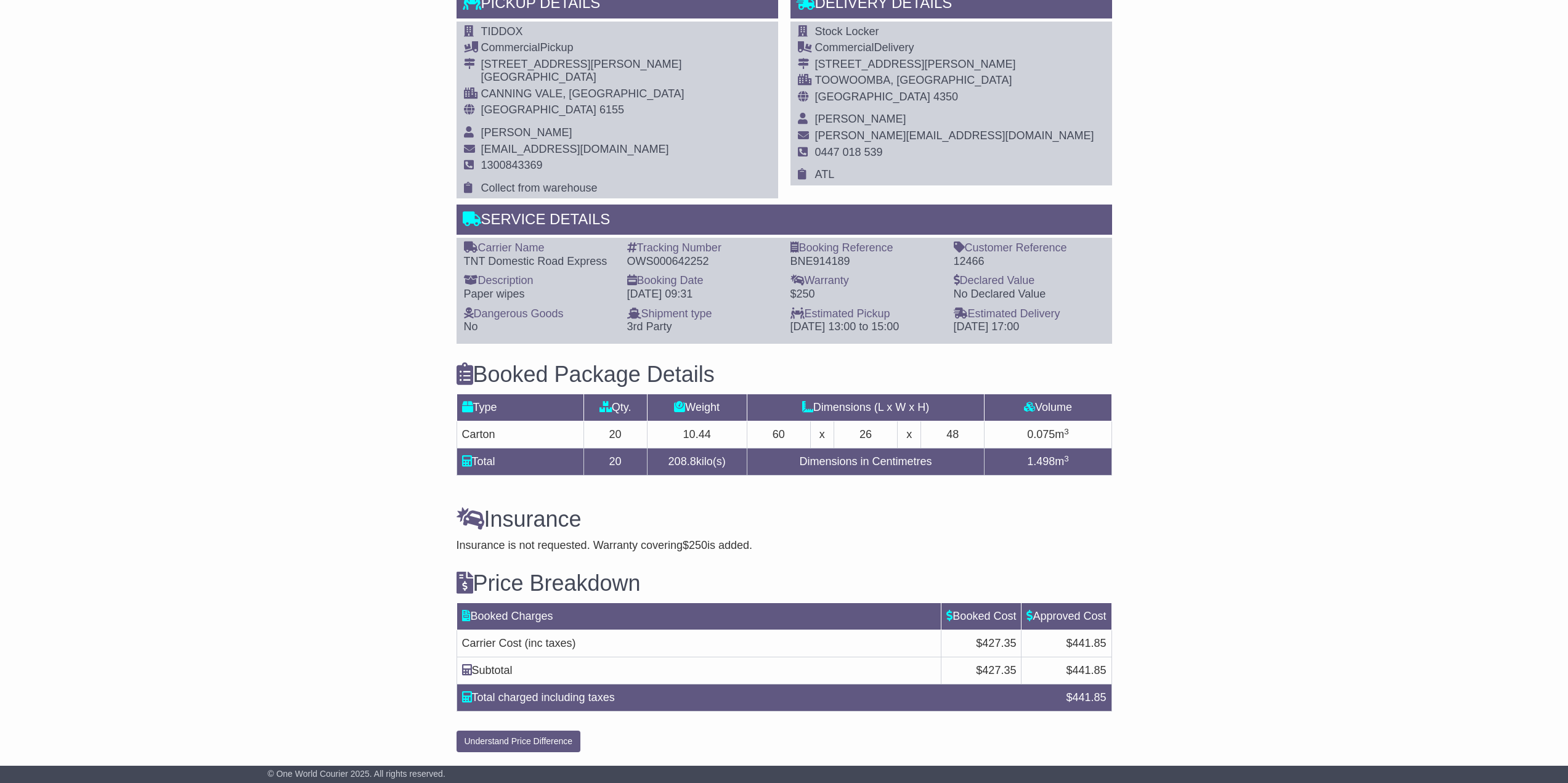
click at [1287, 394] on div "Email Download Tracking Pricing Insurance" at bounding box center [784, 122] width 1568 height 1272
click at [1267, 397] on div "Email Download Tracking Pricing Insurance" at bounding box center [784, 122] width 1568 height 1272
click at [1374, 347] on div "Email Download Tracking Pricing Insurance" at bounding box center [784, 122] width 1568 height 1272
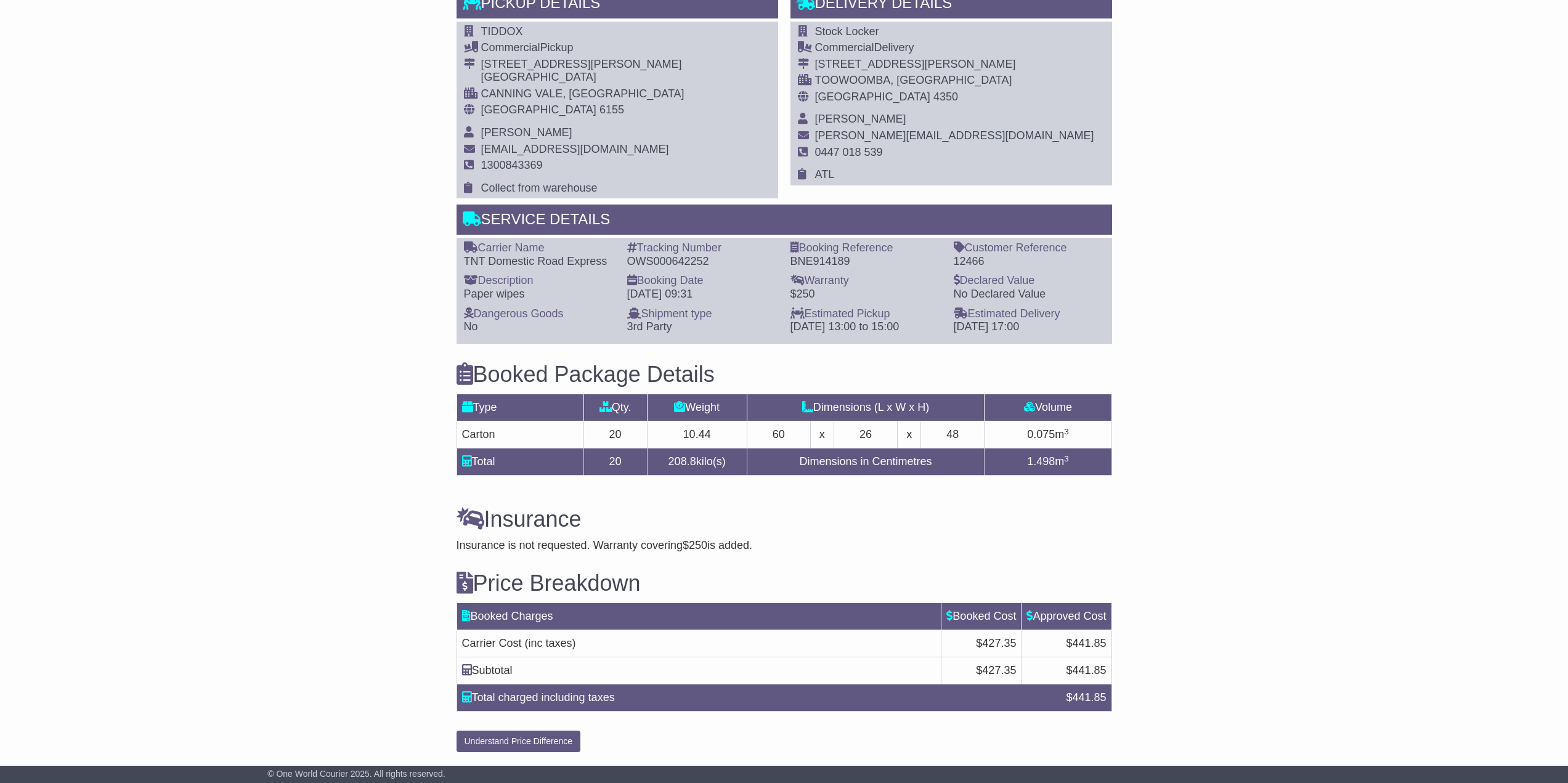
click at [1437, 244] on div "Email Download Tracking Pricing Insurance" at bounding box center [784, 122] width 1568 height 1272
click at [1392, 288] on div "Email Download Tracking Pricing Insurance" at bounding box center [784, 122] width 1568 height 1272
click at [1260, 144] on div "Email Download Tracking Pricing Insurance" at bounding box center [784, 122] width 1568 height 1272
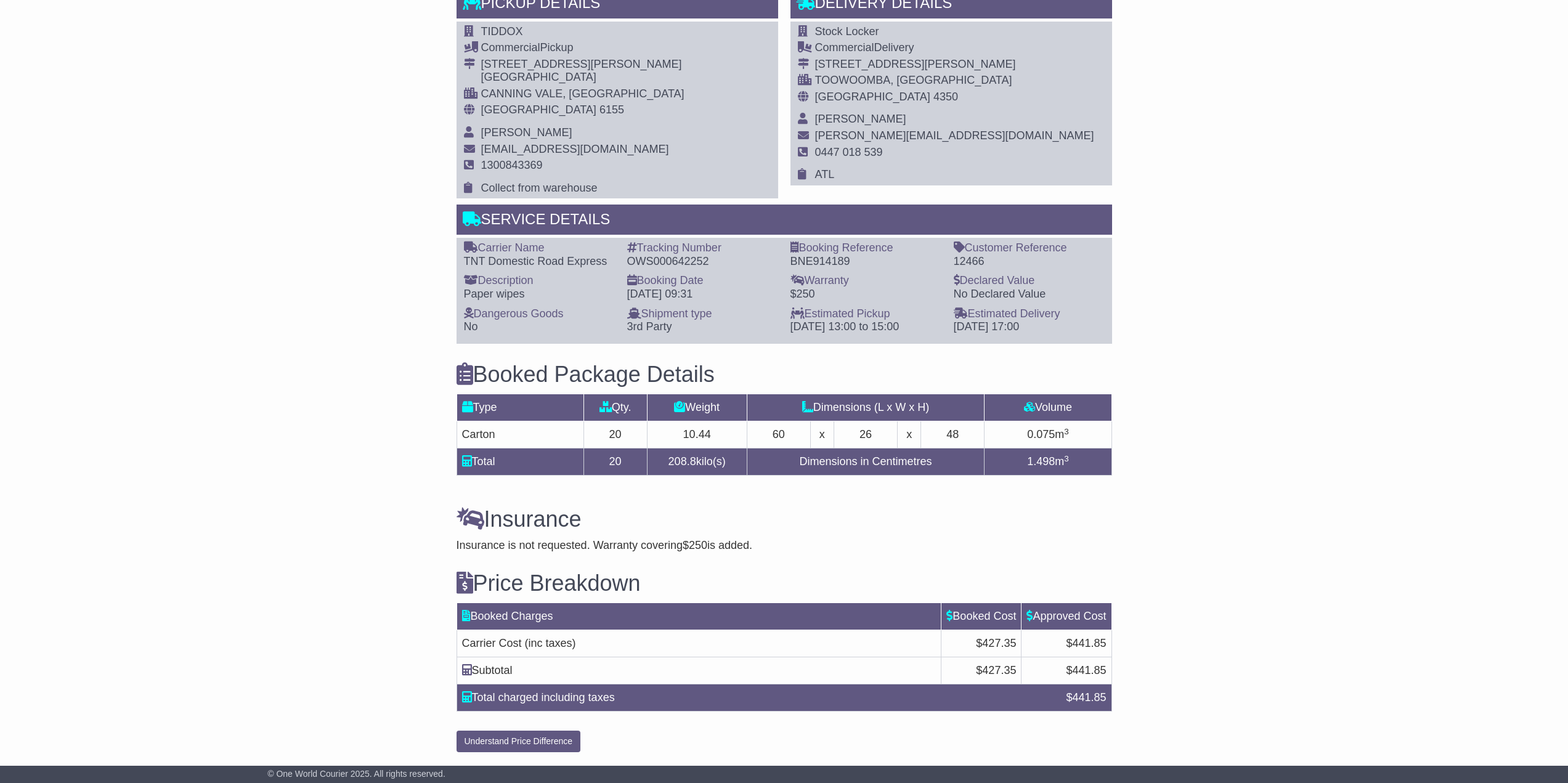
click at [1260, 145] on div "Email Download Tracking Pricing Insurance" at bounding box center [784, 122] width 1568 height 1272
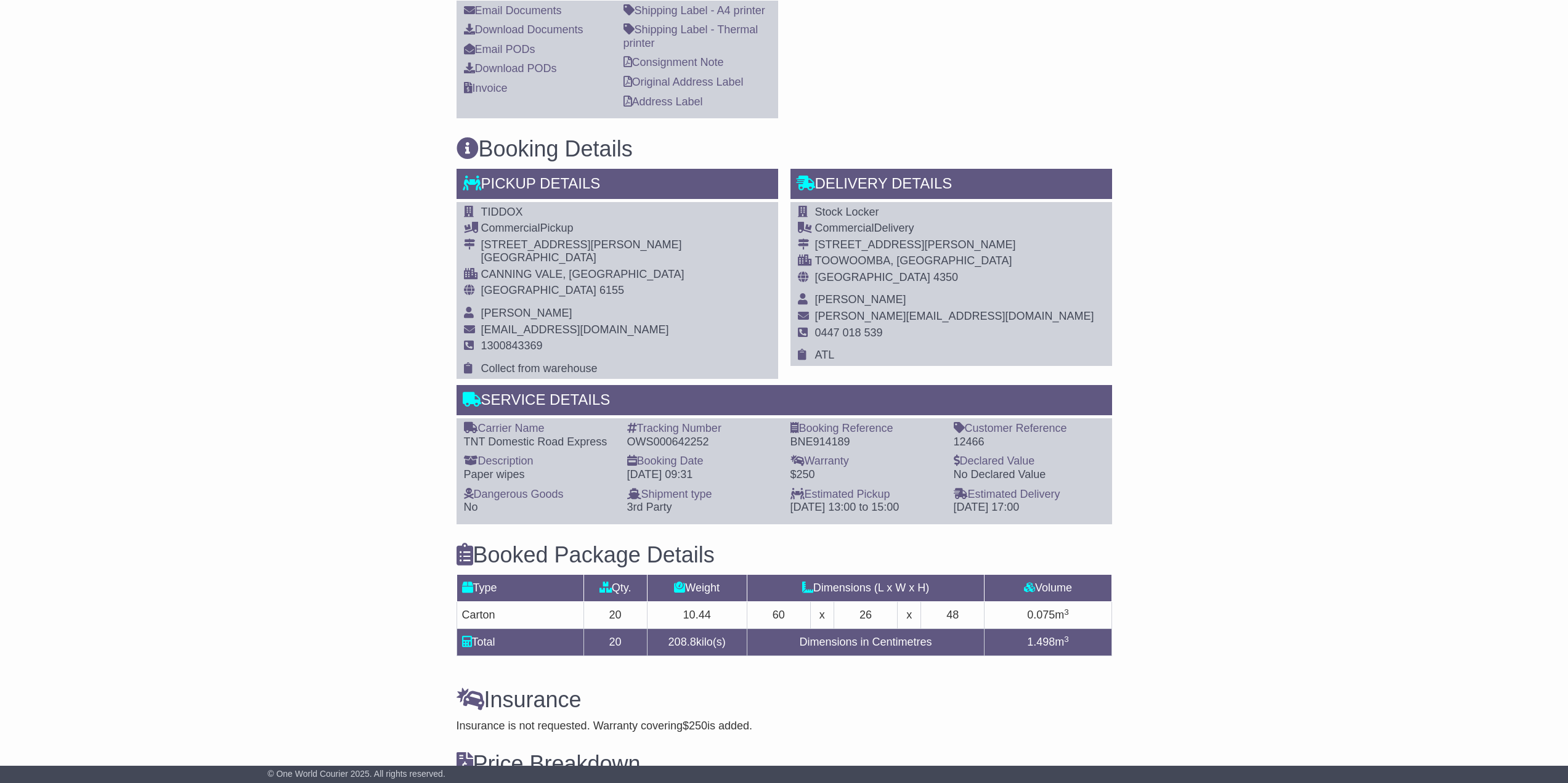
scroll to position [220, 0]
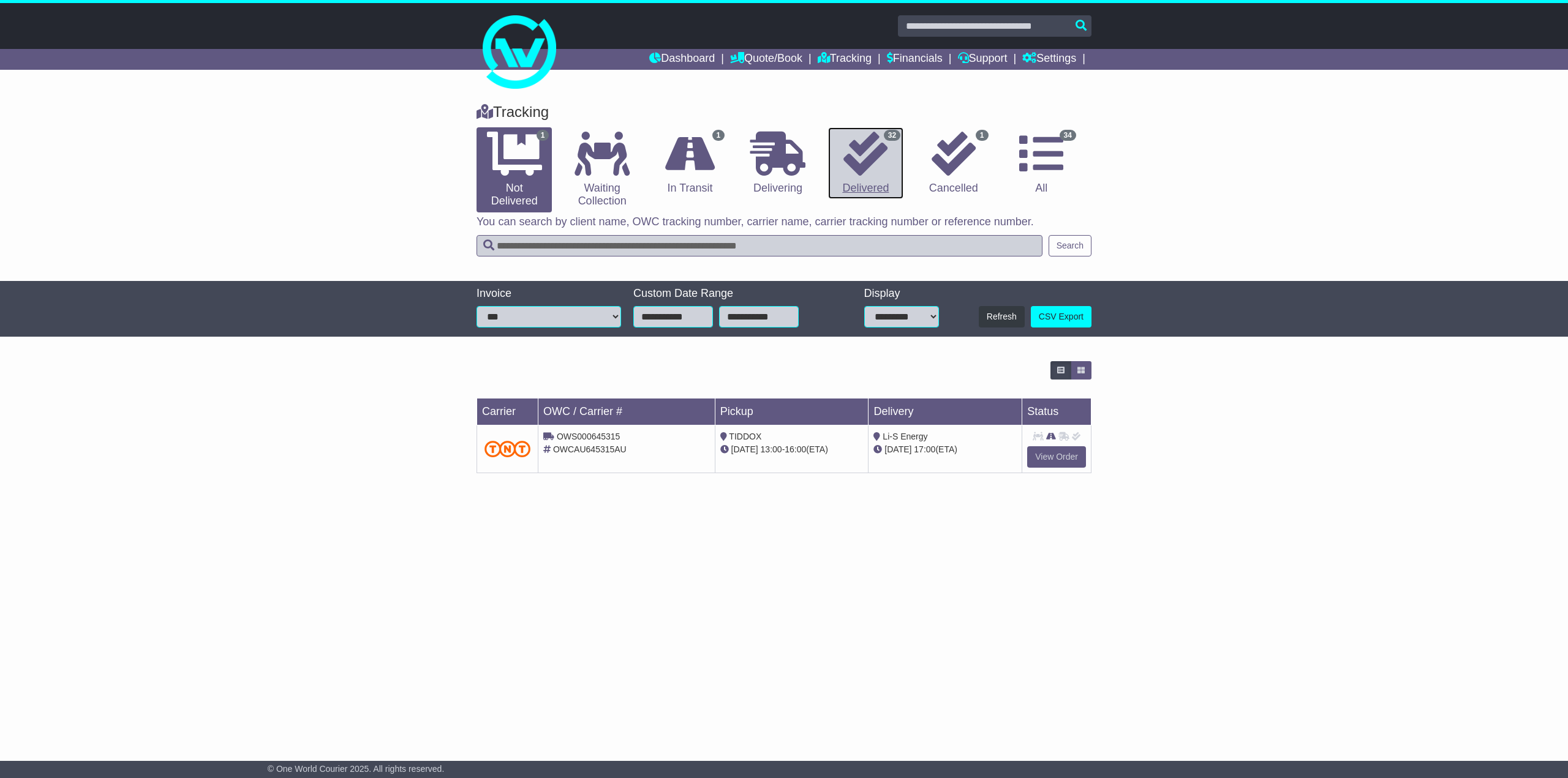
click at [874, 169] on icon at bounding box center [865, 153] width 44 height 44
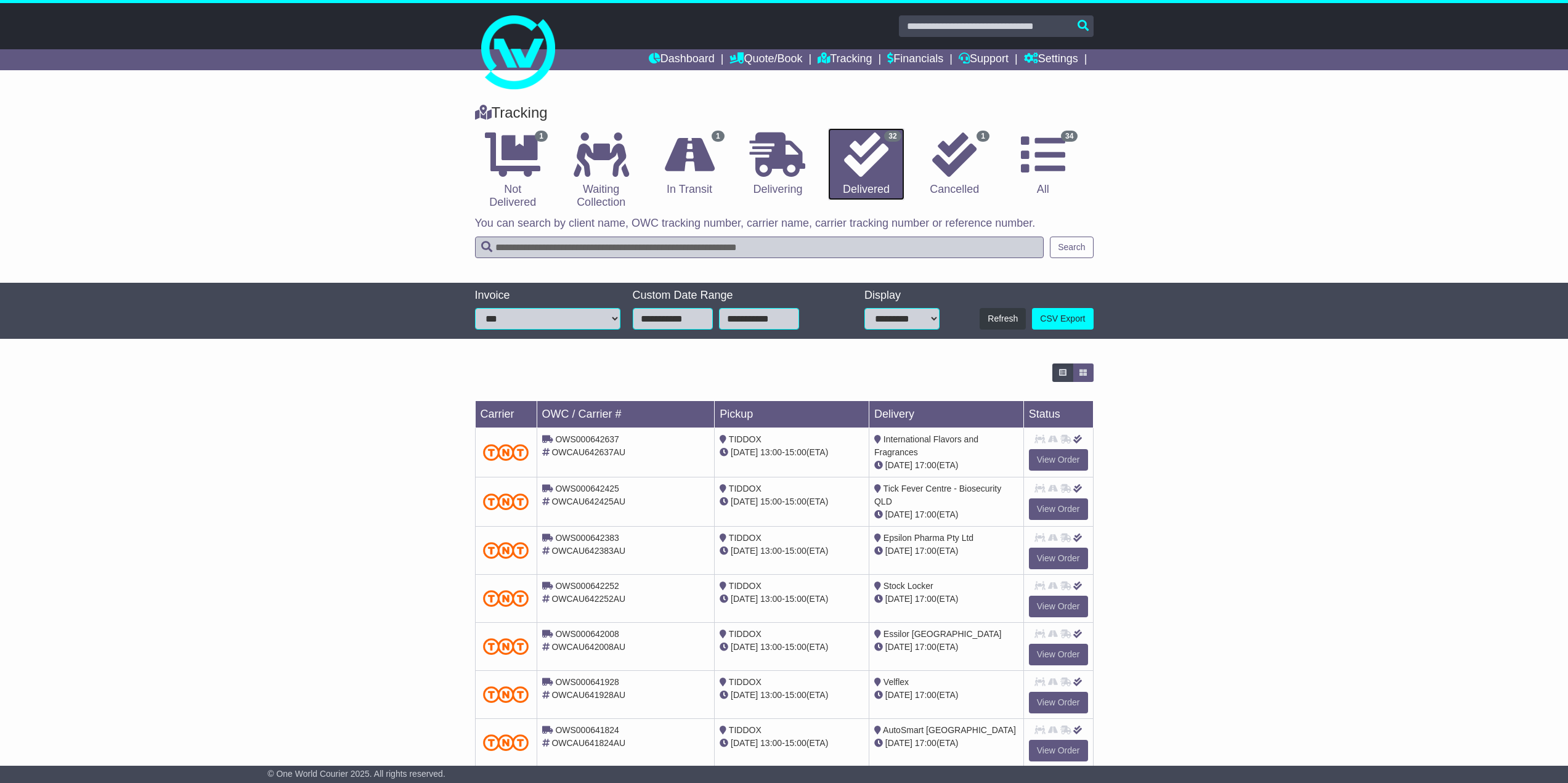
scroll to position [130, 0]
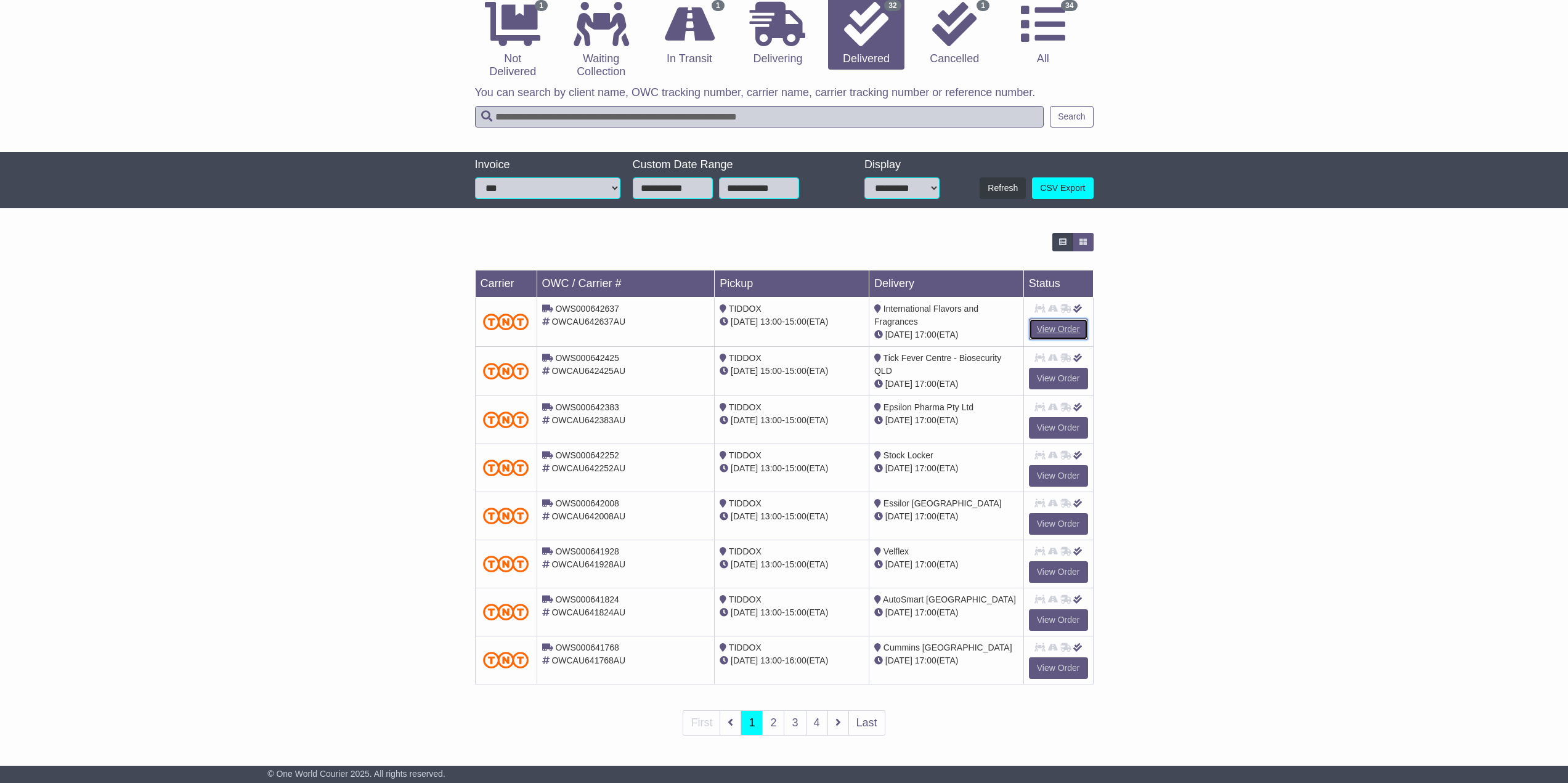
click at [1055, 323] on link "View Order" at bounding box center [1059, 329] width 59 height 22
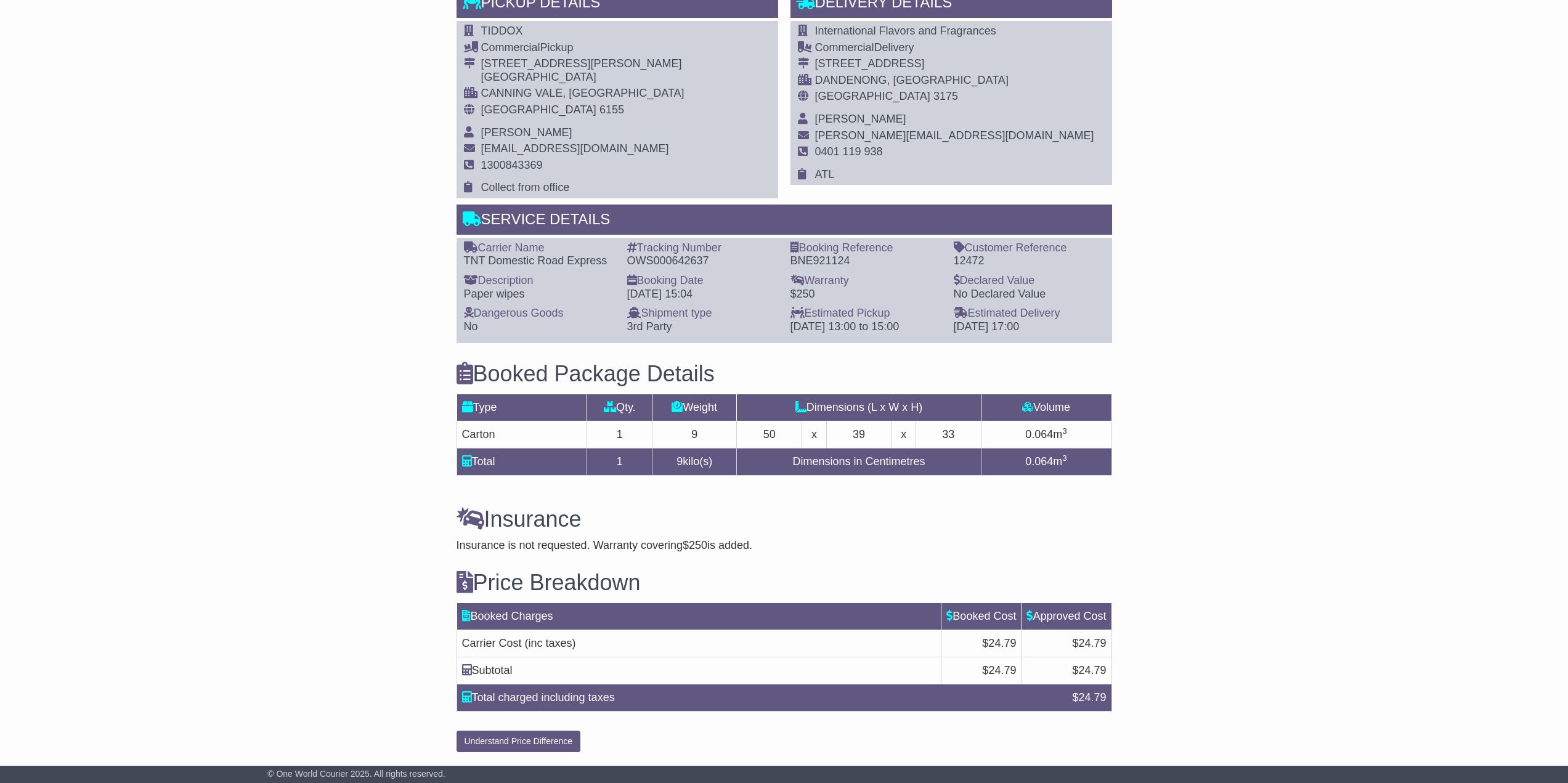
scroll to position [774, 0]
click at [1288, 564] on div "Email Download Tracking Pricing Insurance" at bounding box center [784, 122] width 1568 height 1272
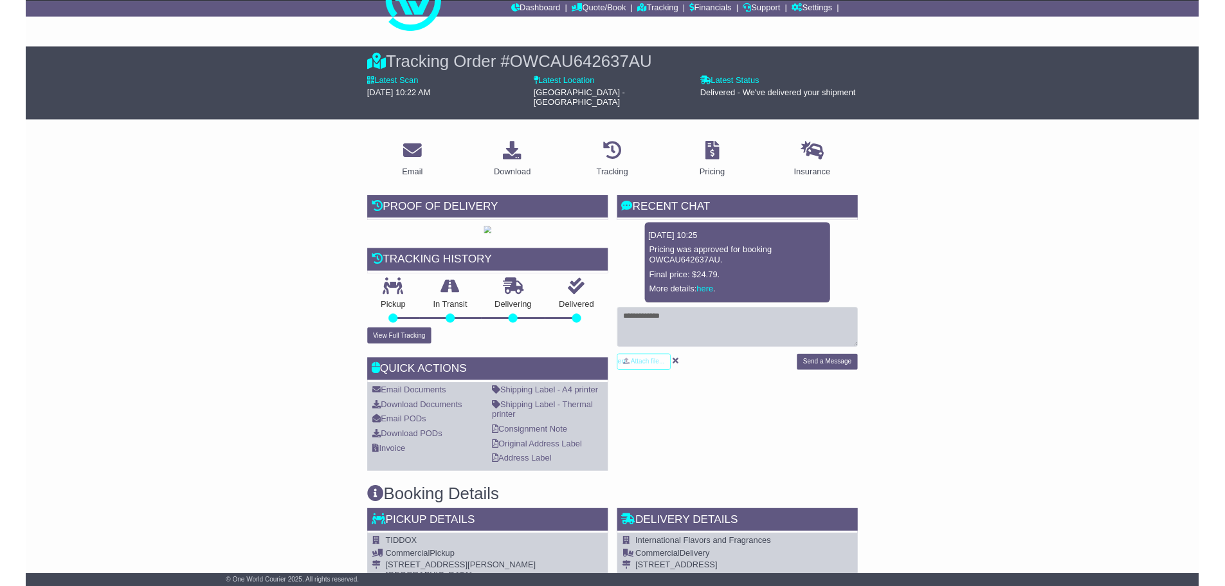
scroll to position [0, 0]
